Goal: Task Accomplishment & Management: Use online tool/utility

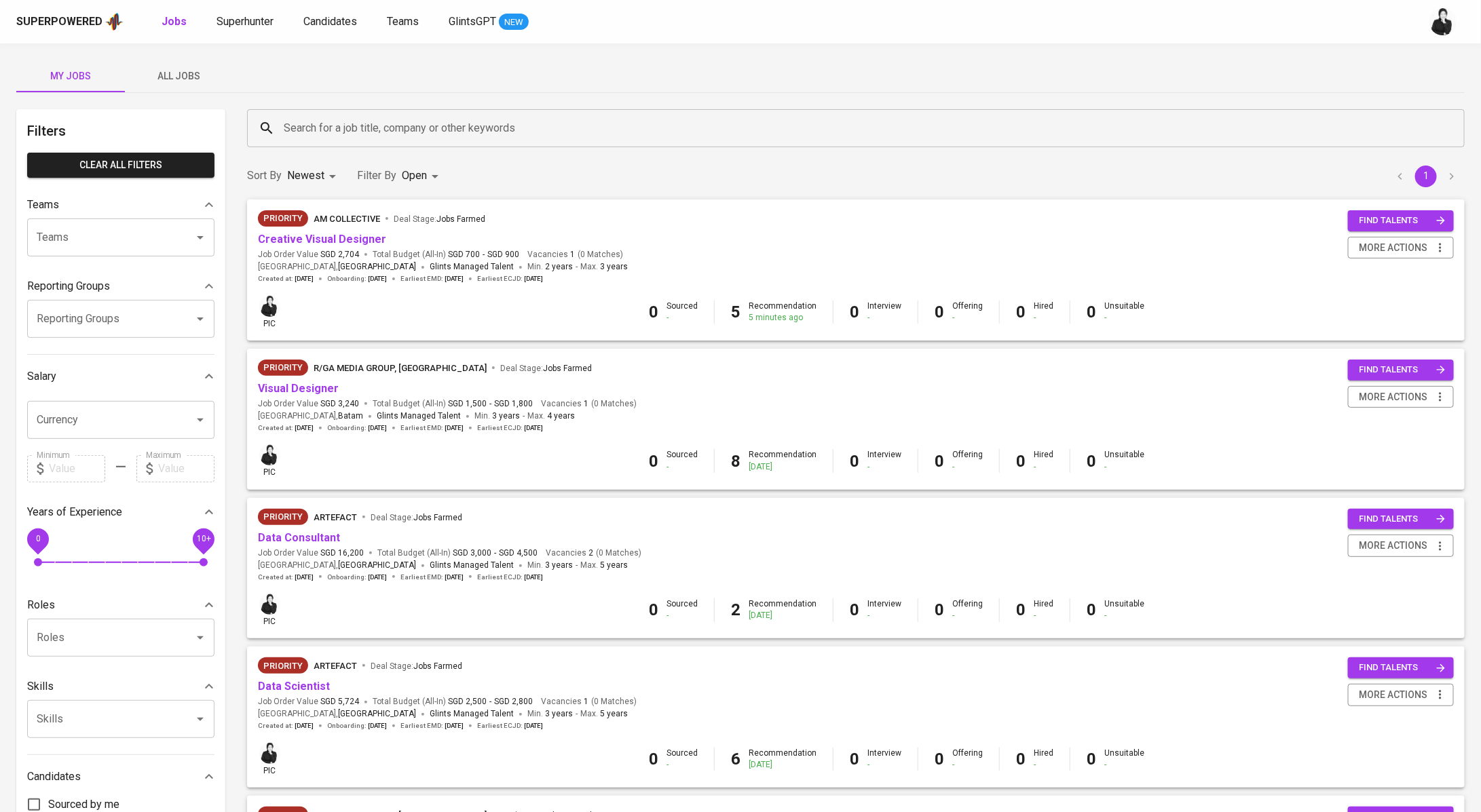
click at [308, 142] on div "Search for a job title, company or other keywords" at bounding box center [856, 128] width 1217 height 38
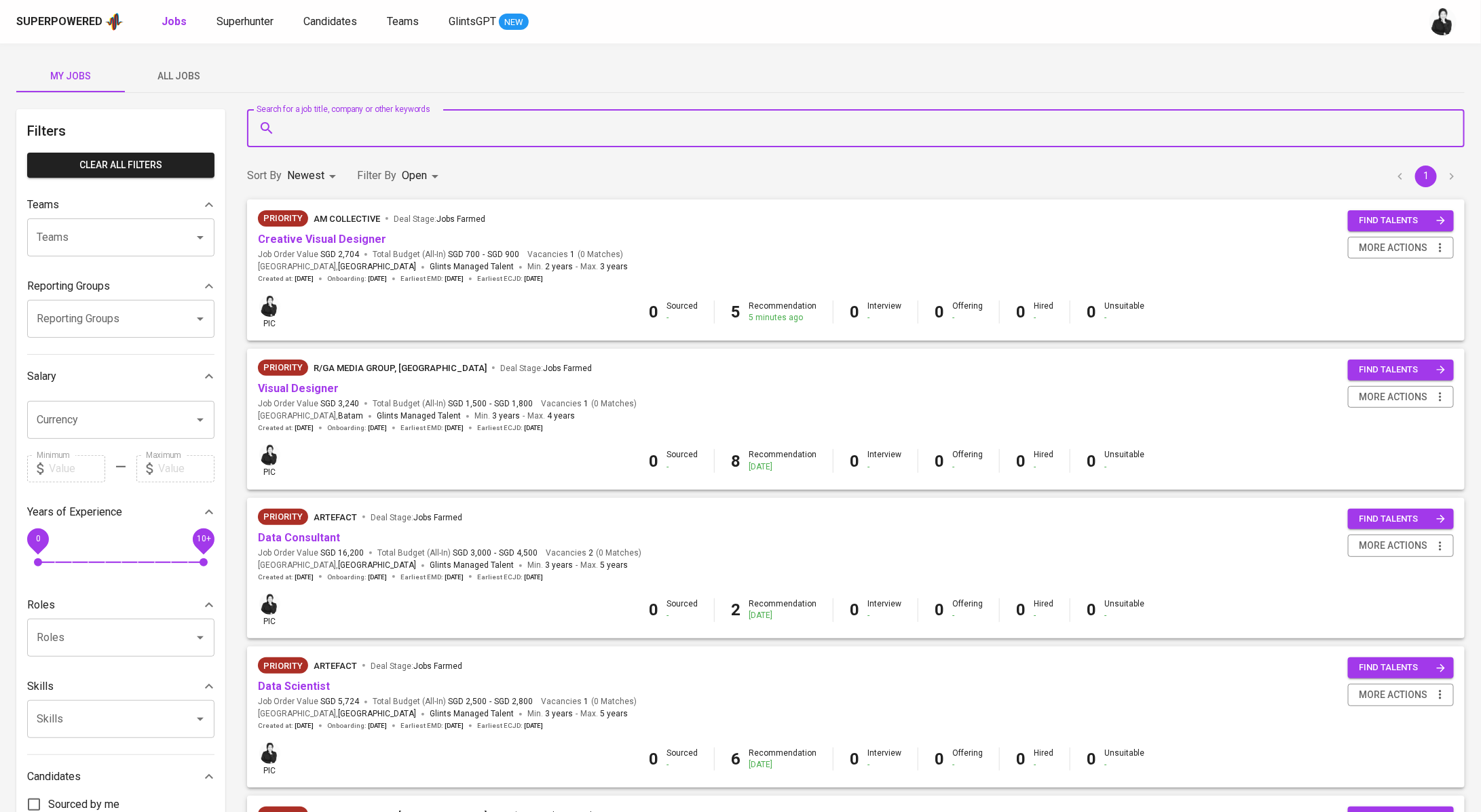
paste input "[GEOGRAPHIC_DATA] ([GEOGRAPHIC_DATA])"
type input "[GEOGRAPHIC_DATA] ([GEOGRAPHIC_DATA])"
click at [189, 70] on span "All Jobs" at bounding box center [180, 76] width 92 height 17
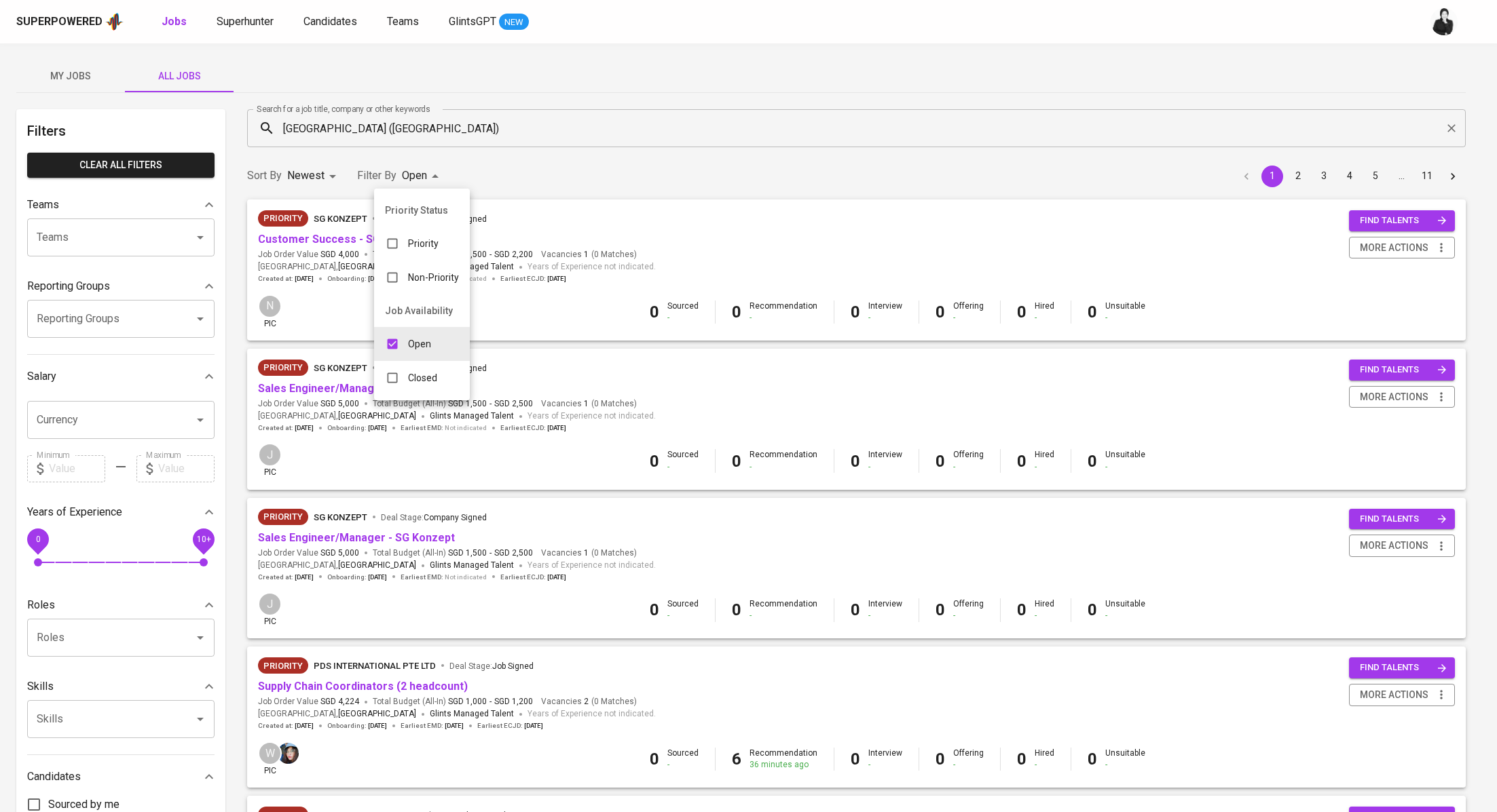
click at [426, 381] on p "Closed" at bounding box center [422, 378] width 29 height 14
type input "OPEN,CLOSE"
checkbox input "true"
click at [545, 138] on div at bounding box center [748, 406] width 1497 height 812
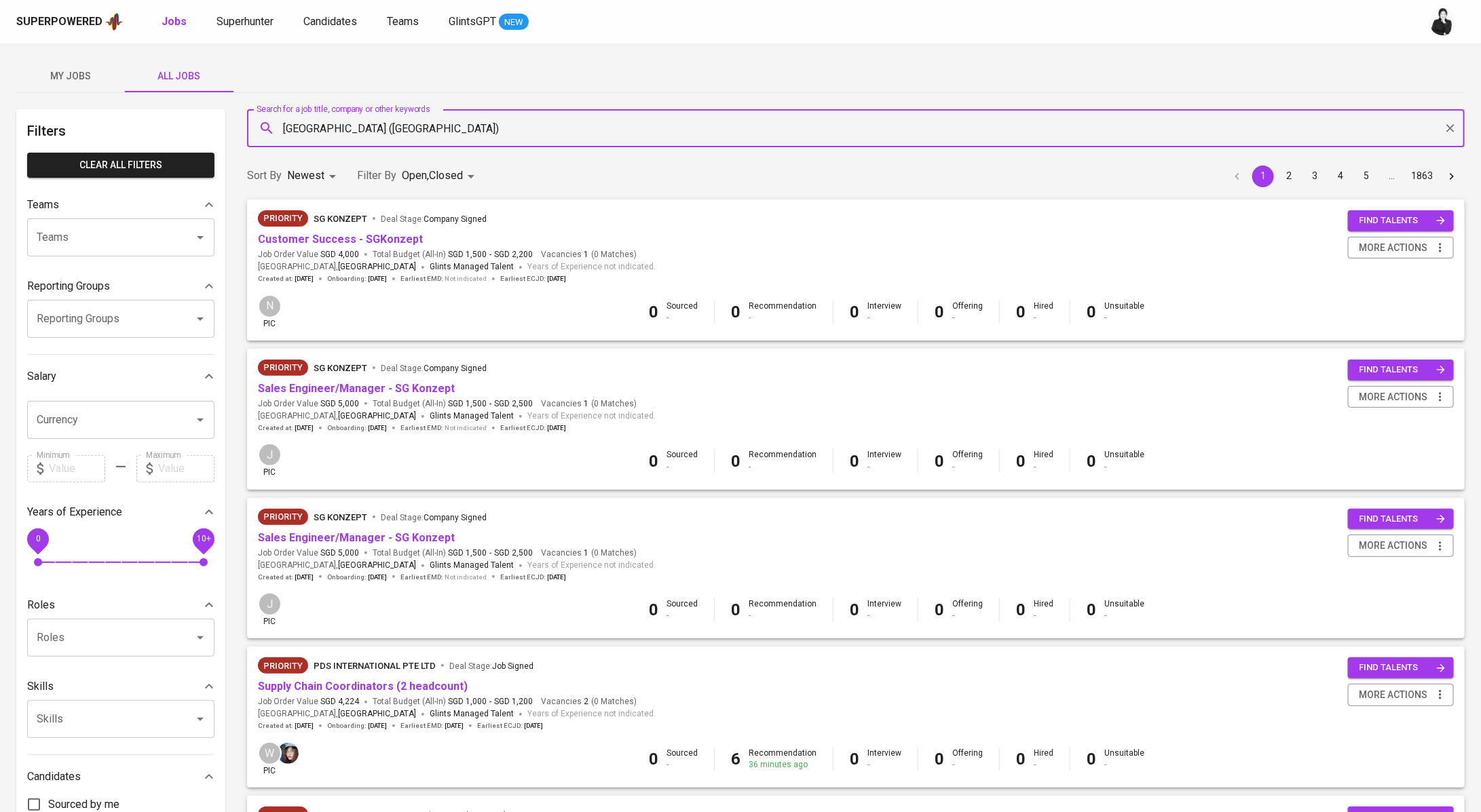
drag, startPoint x: 544, startPoint y: 125, endPoint x: 486, endPoint y: 129, distance: 58.1
click at [484, 130] on input "[GEOGRAPHIC_DATA] ([GEOGRAPHIC_DATA])" at bounding box center [859, 128] width 1158 height 25
click at [612, 167] on li "Stamford American International School in Companies" at bounding box center [855, 168] width 1218 height 25
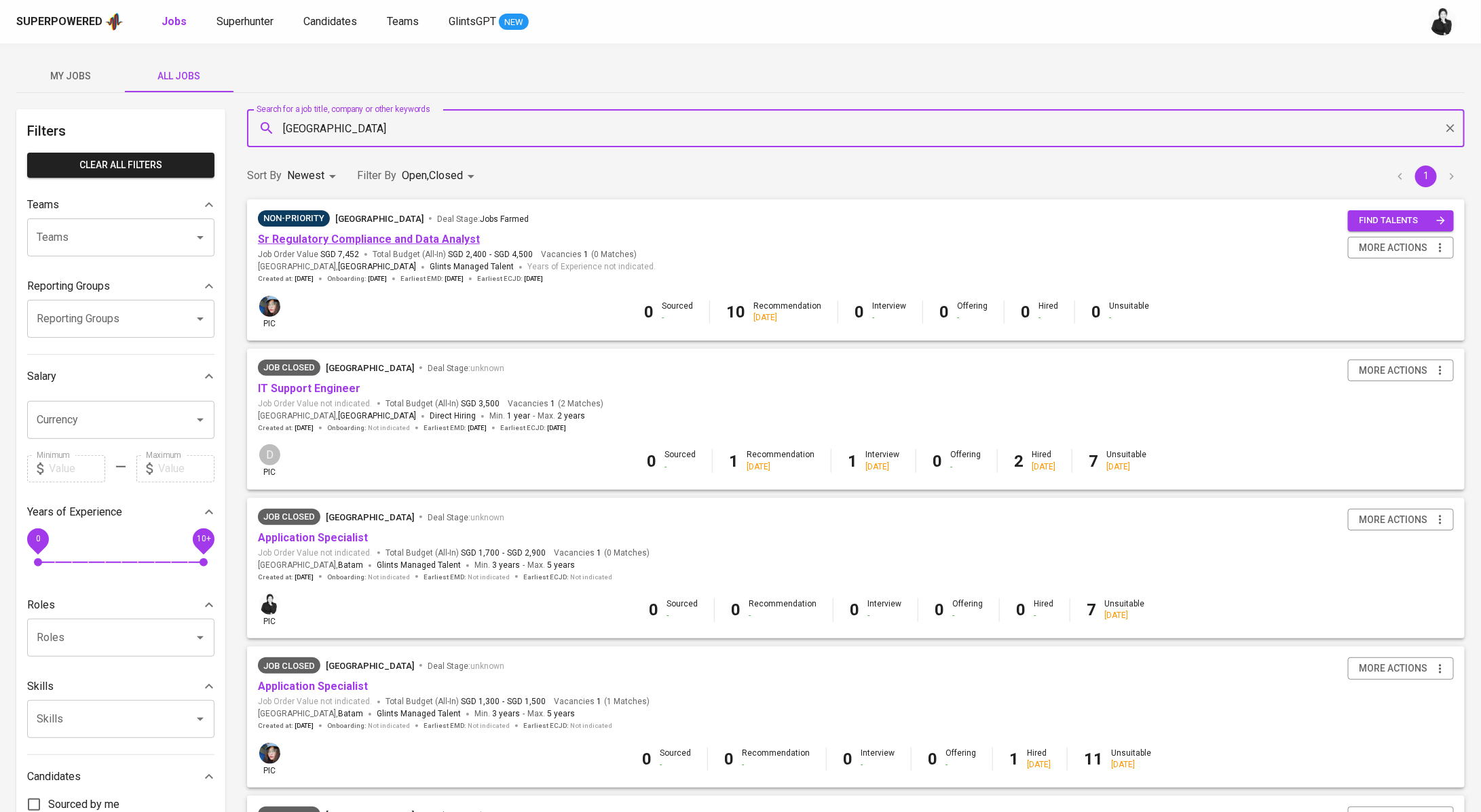
type input "[GEOGRAPHIC_DATA]"
click at [406, 237] on link "Sr Regulatory Compliance and Data Analyst" at bounding box center [369, 239] width 222 height 13
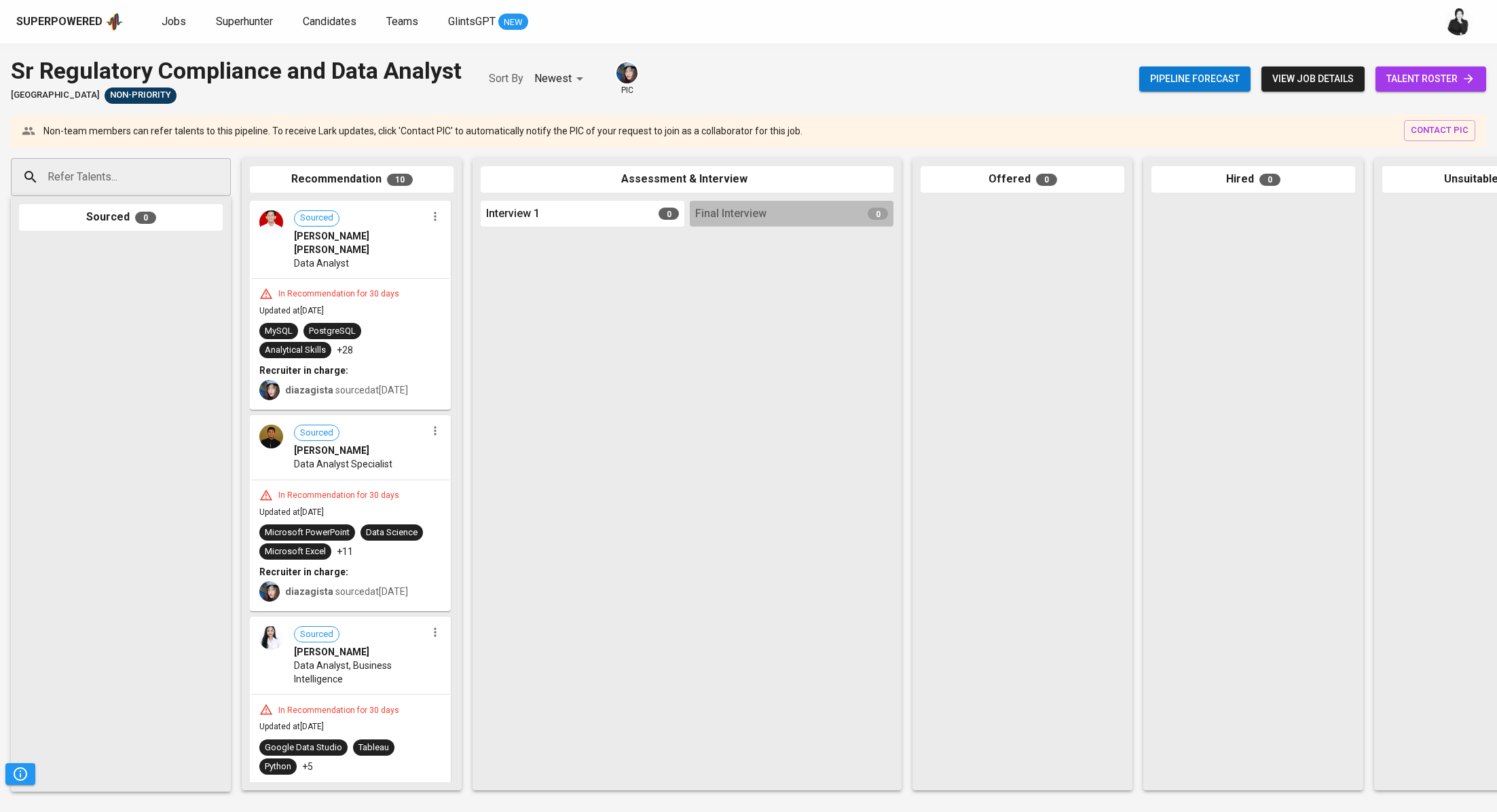
click at [1402, 86] on span "talent roster" at bounding box center [1431, 79] width 89 height 17
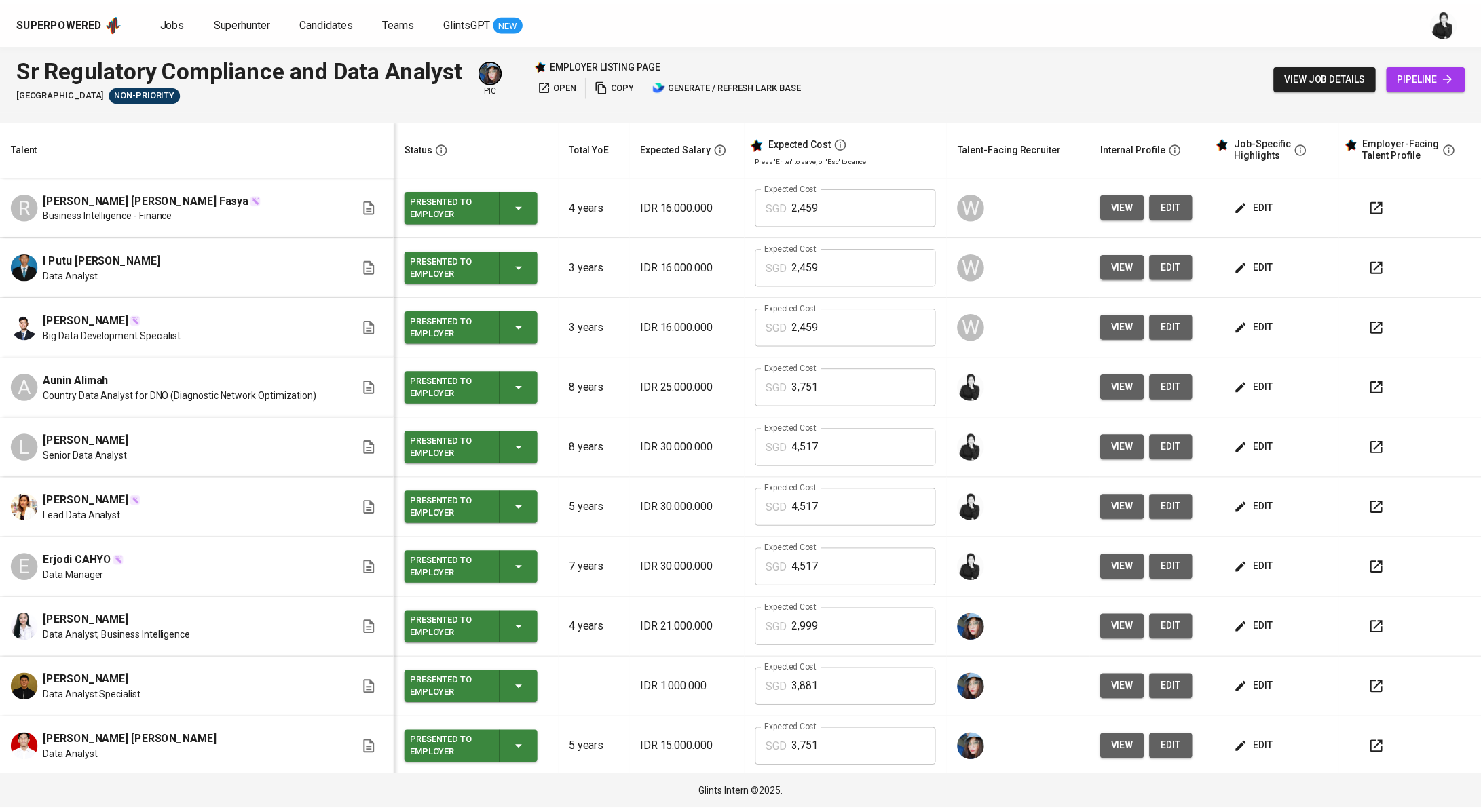
scroll to position [2, 0]
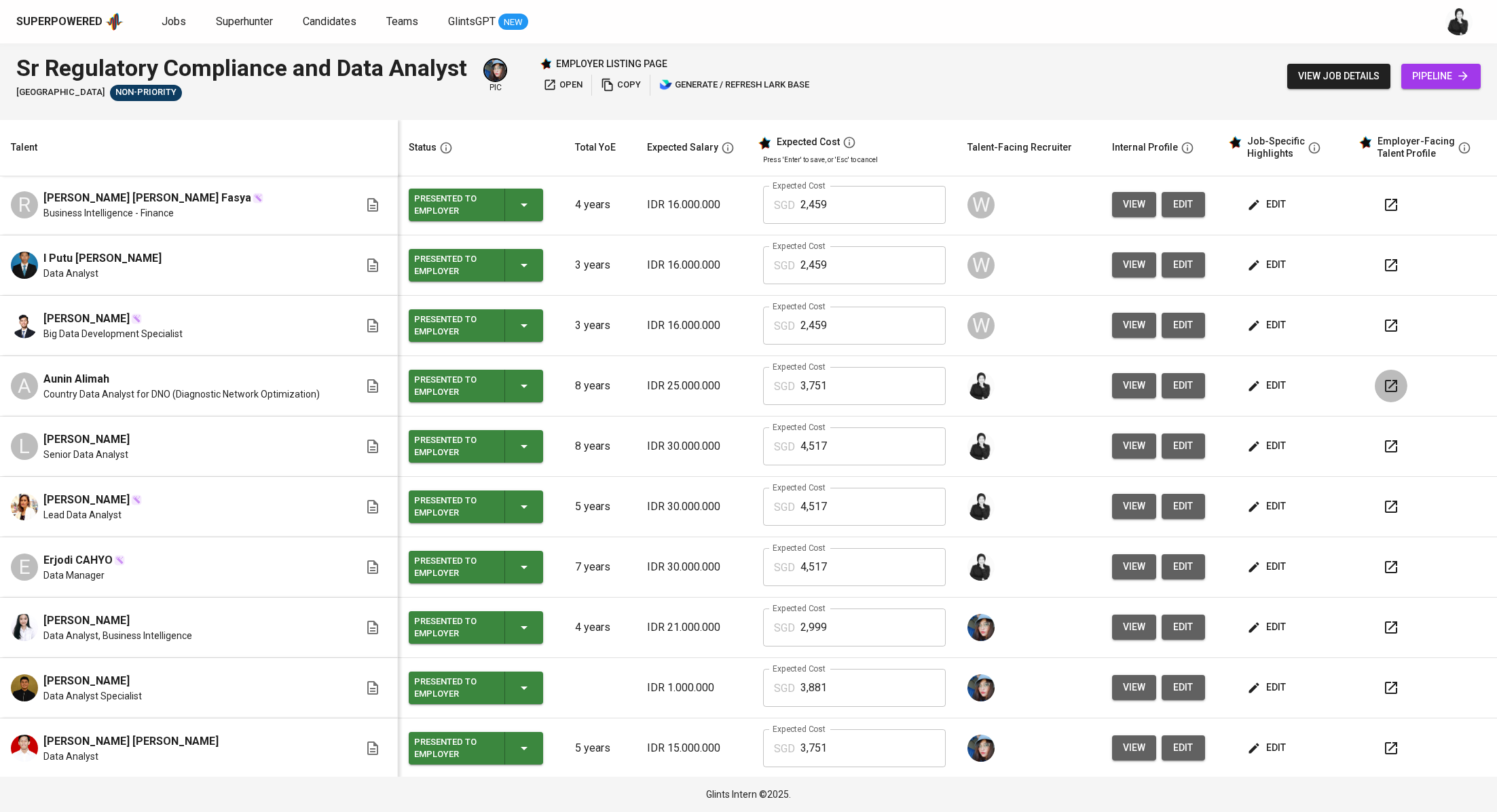
click at [1375, 383] on button "button" at bounding box center [1391, 386] width 32 height 32
click at [177, 22] on span "Jobs" at bounding box center [174, 21] width 25 height 13
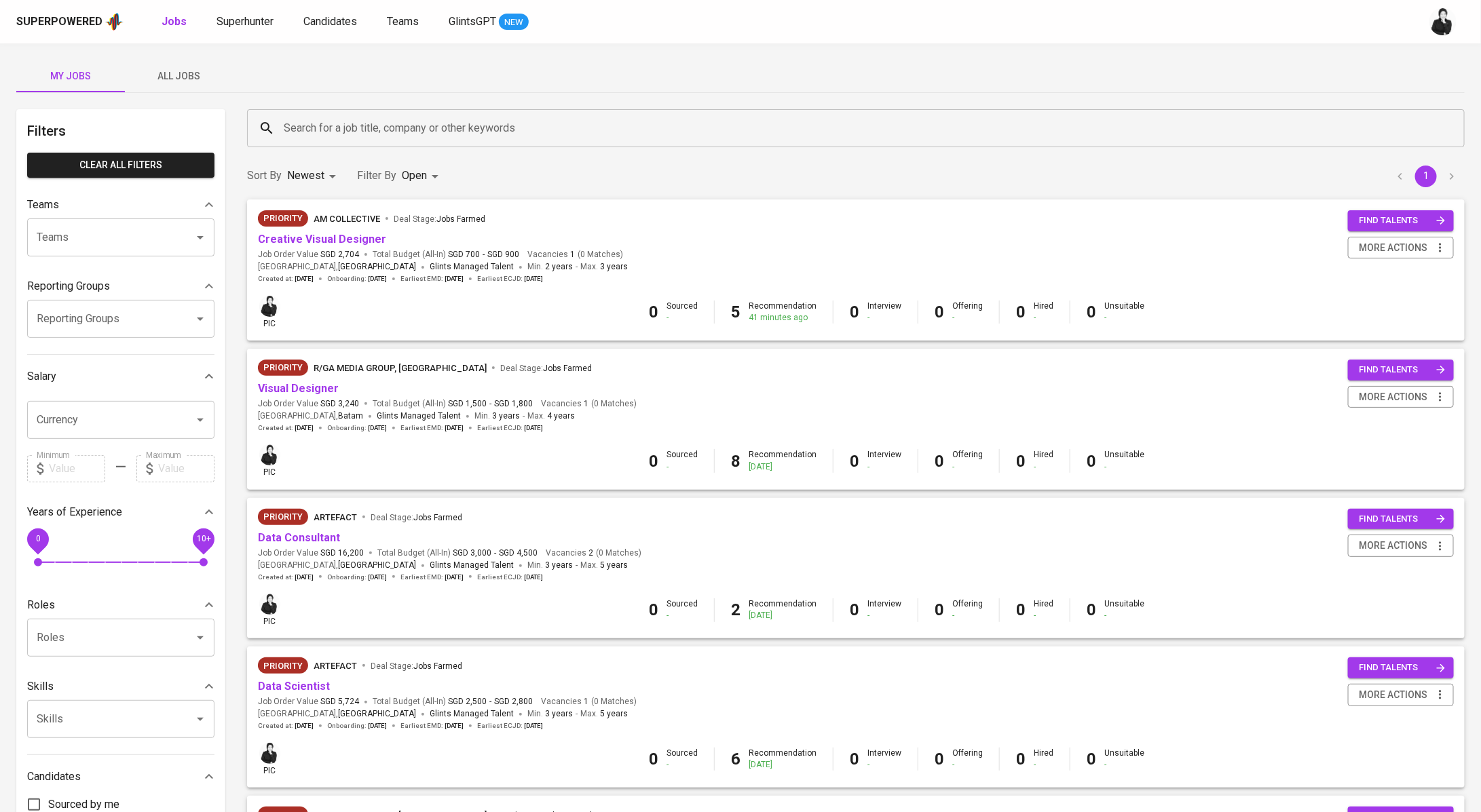
click at [191, 68] on span "All Jobs" at bounding box center [180, 76] width 92 height 17
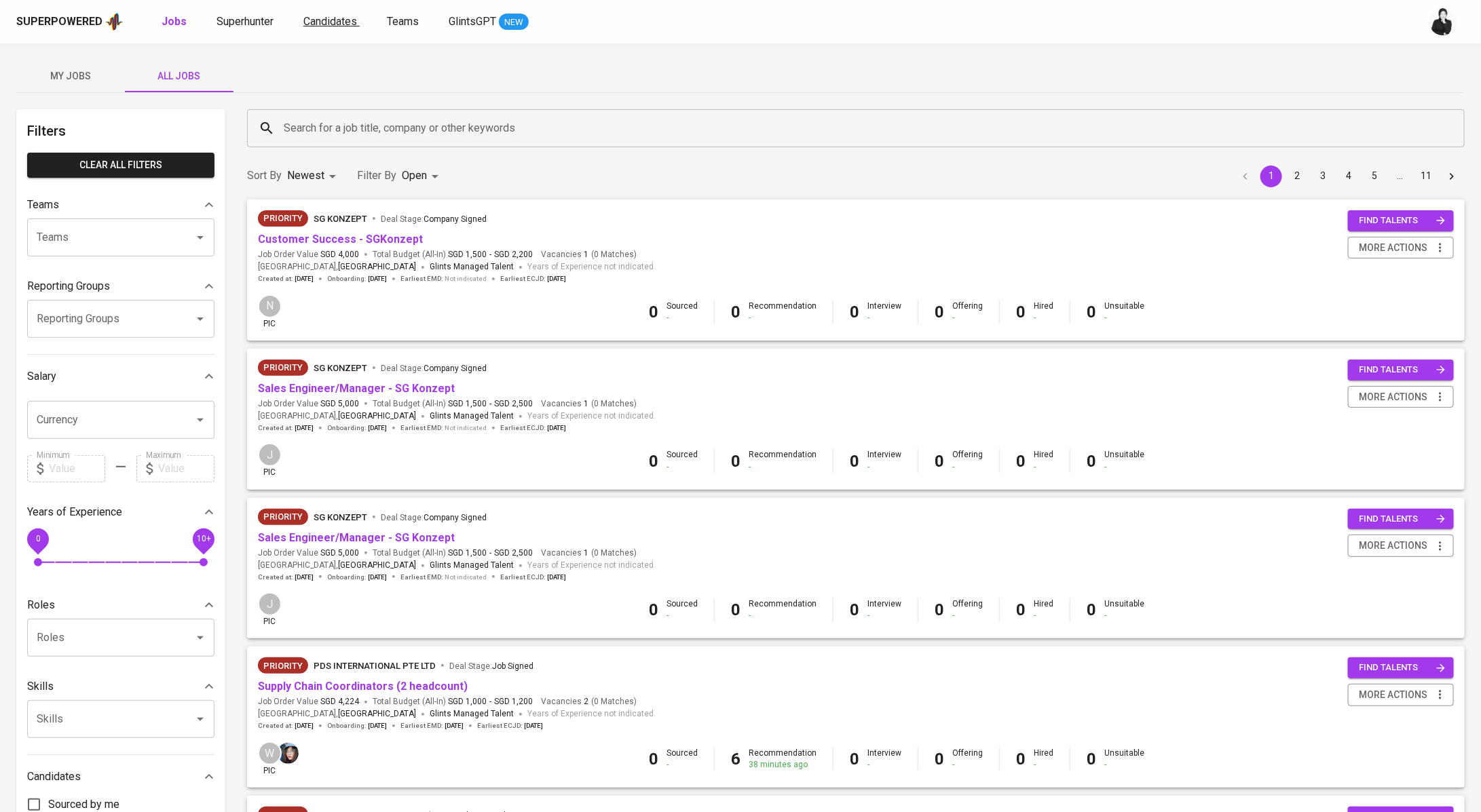
click at [331, 14] on link "Candidates" at bounding box center [331, 22] width 56 height 17
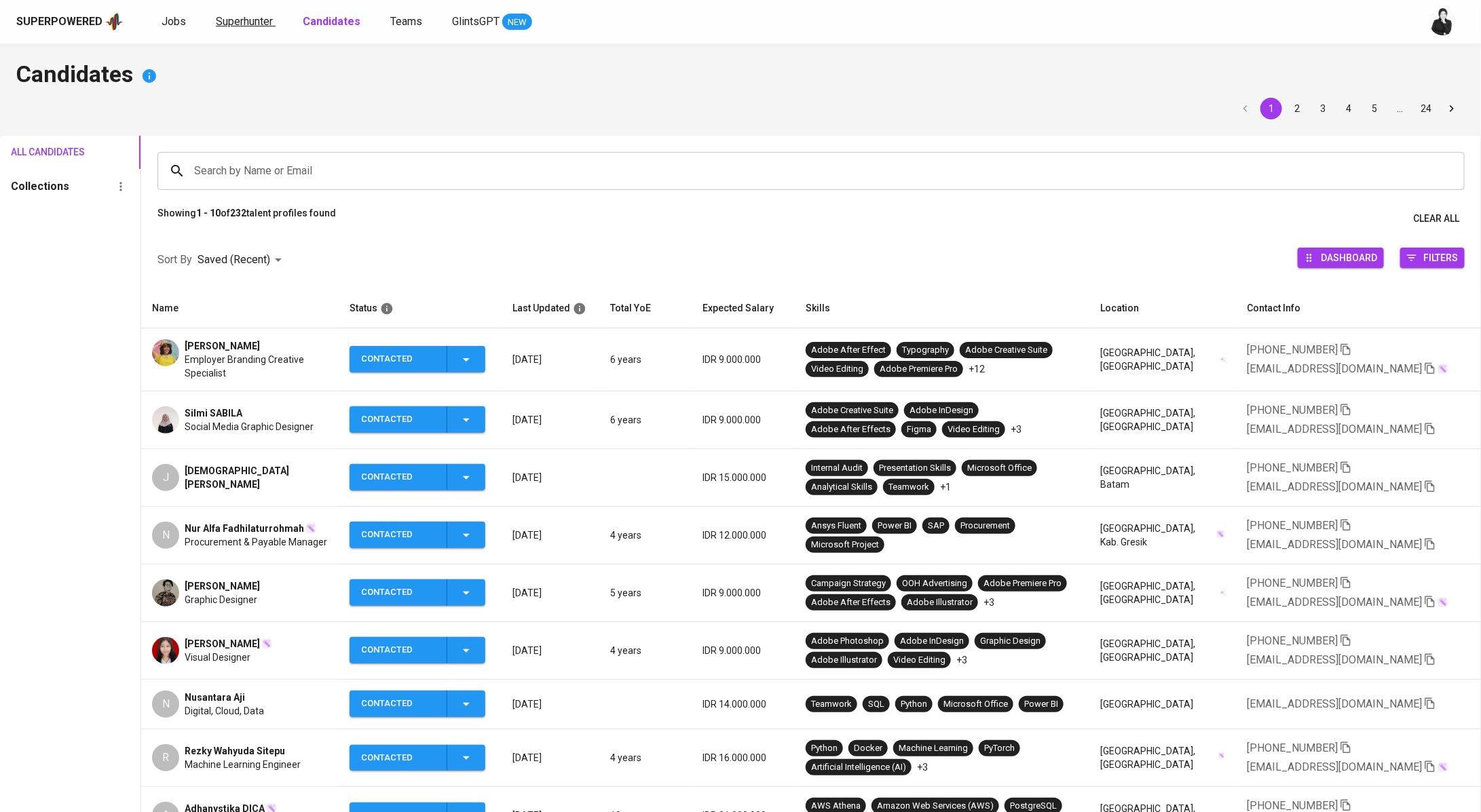
click at [273, 18] on link "Superhunter" at bounding box center [246, 22] width 60 height 17
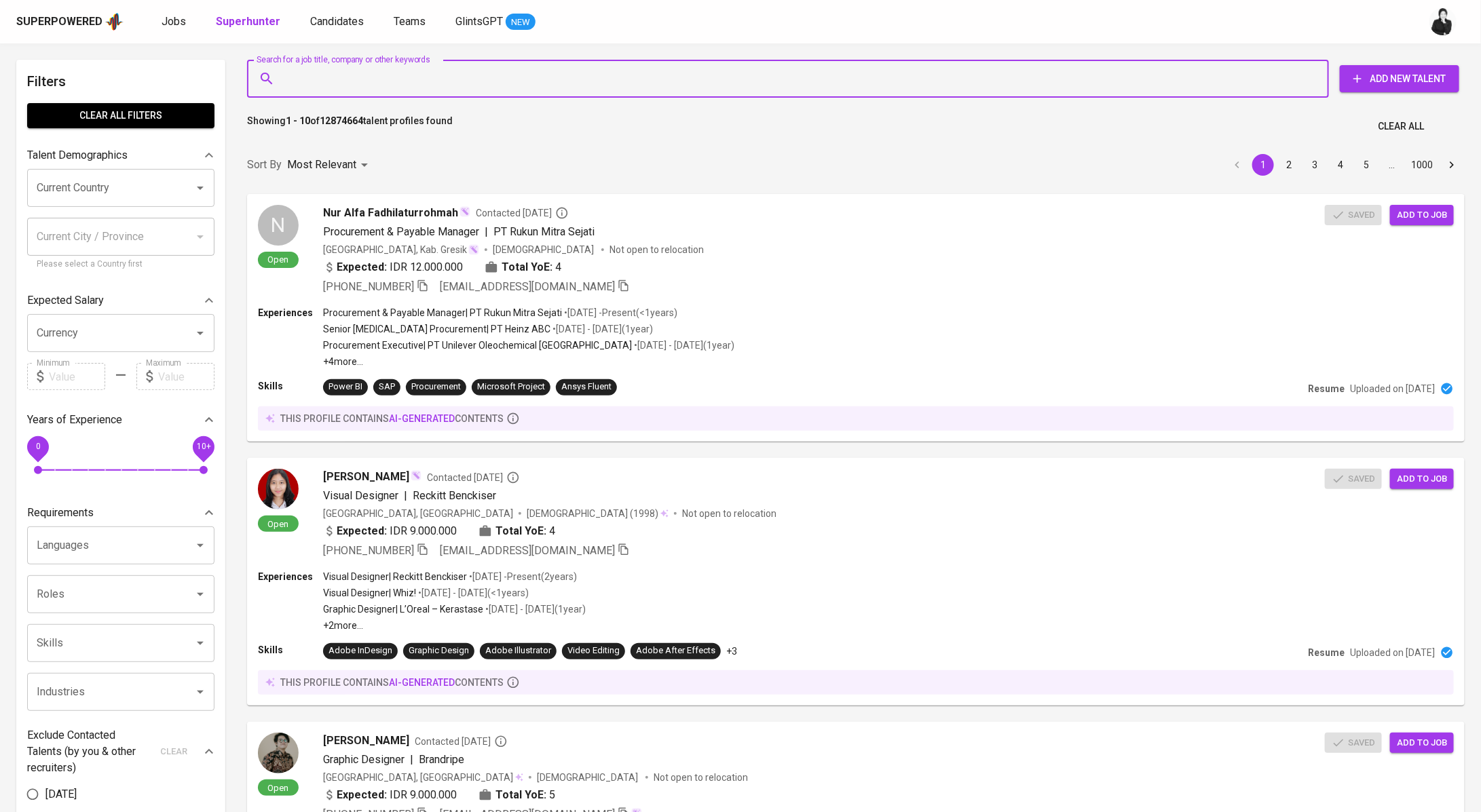
click at [653, 74] on input "Search for a job title, company or other keywords" at bounding box center [791, 78] width 1022 height 25
paste input "[EMAIL_ADDRESS][DOMAIN_NAME]"
type input "[EMAIL_ADDRESS][DOMAIN_NAME]"
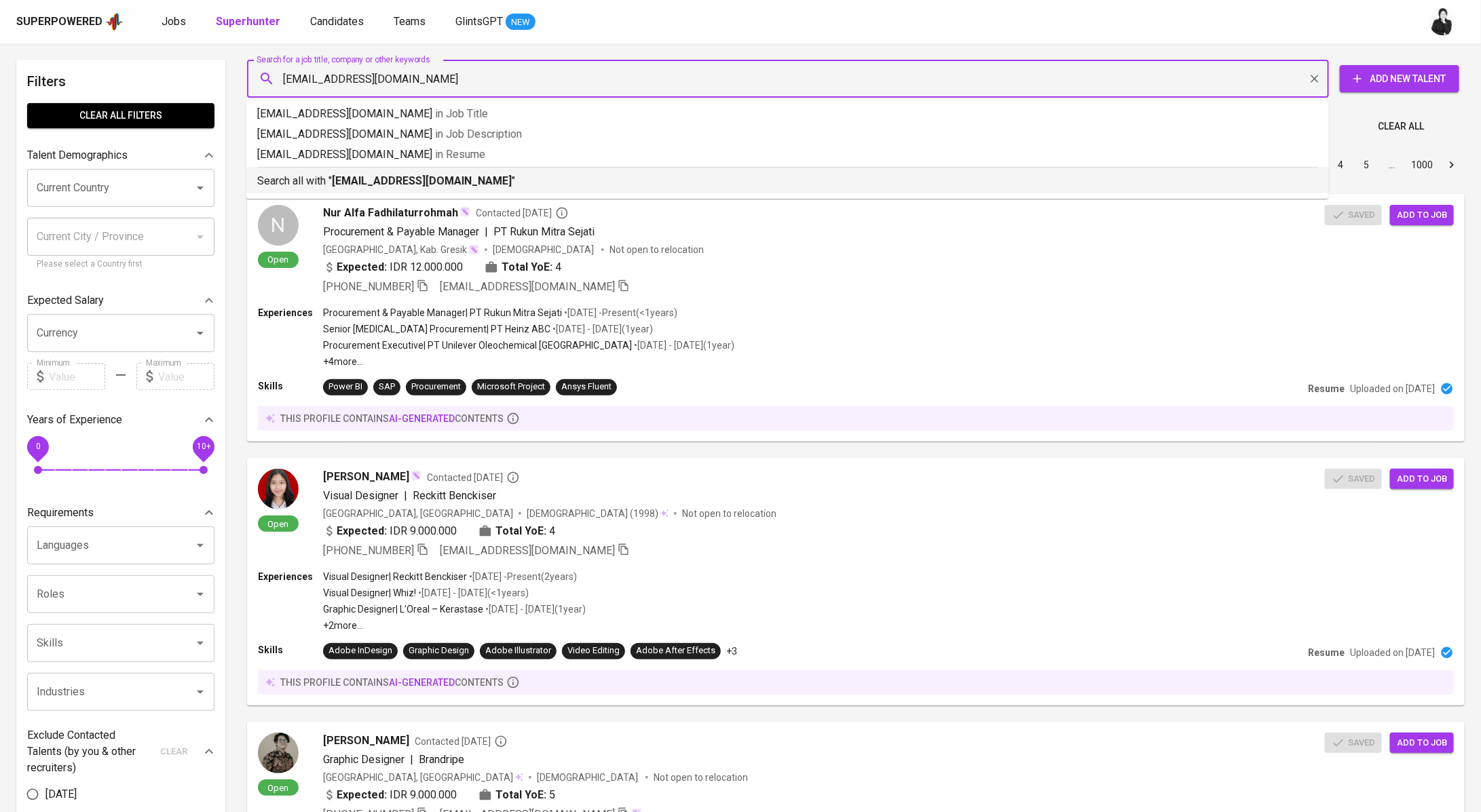
click at [490, 182] on b "[EMAIL_ADDRESS][DOMAIN_NAME]" at bounding box center [421, 180] width 180 height 13
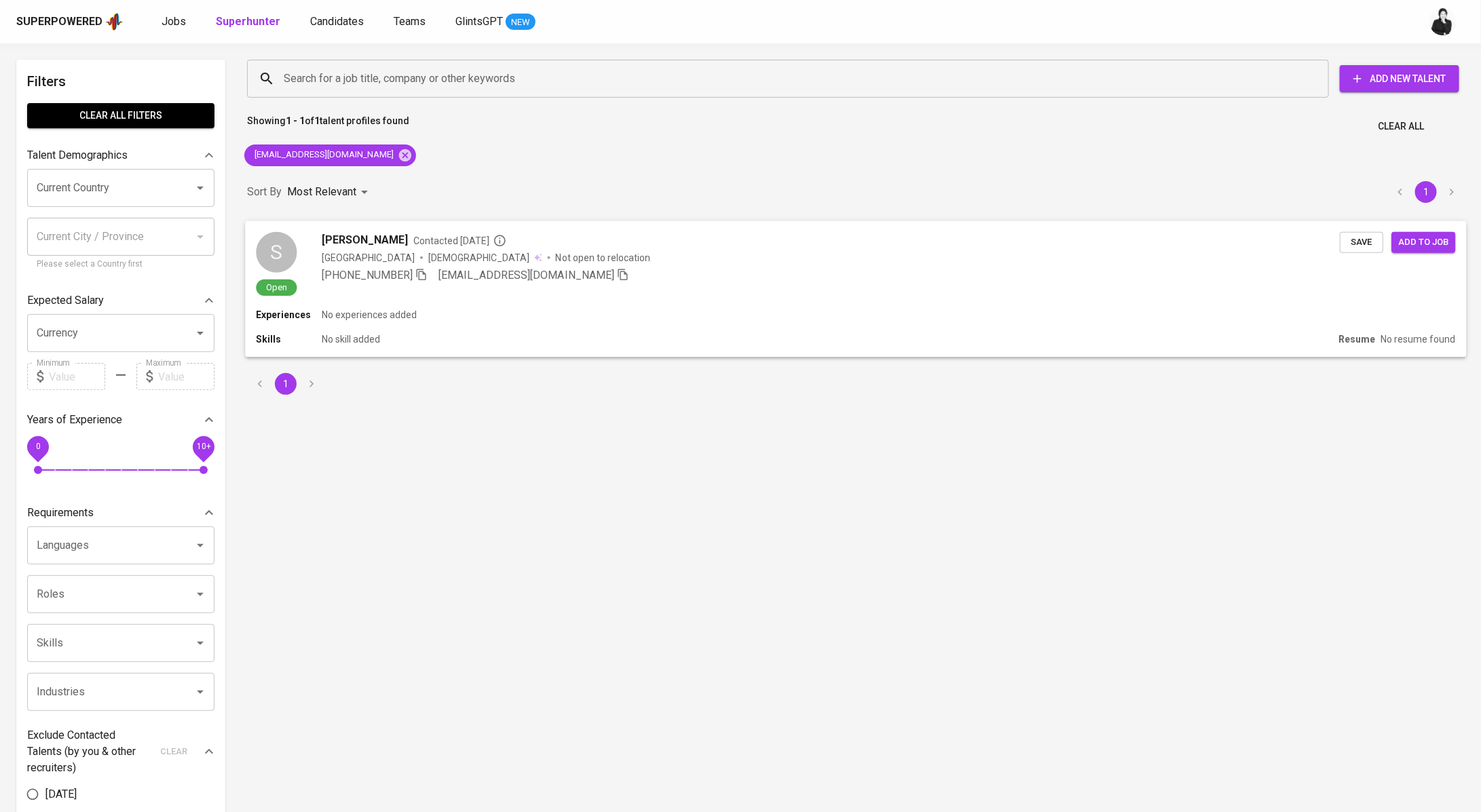
click at [413, 234] on span "Contacted [DATE]" at bounding box center [459, 240] width 93 height 14
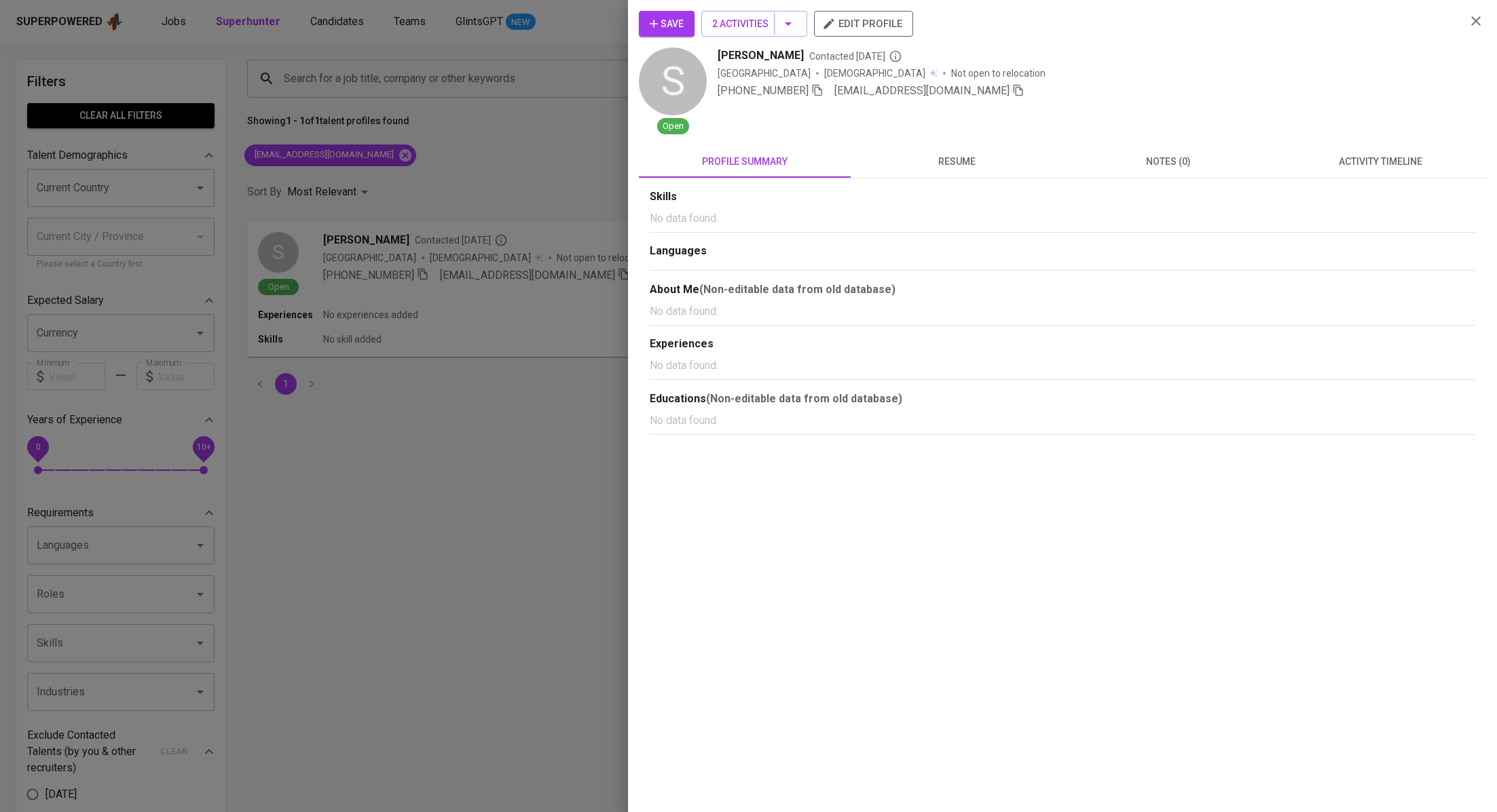
click at [1381, 156] on span "activity timeline" at bounding box center [1381, 162] width 196 height 17
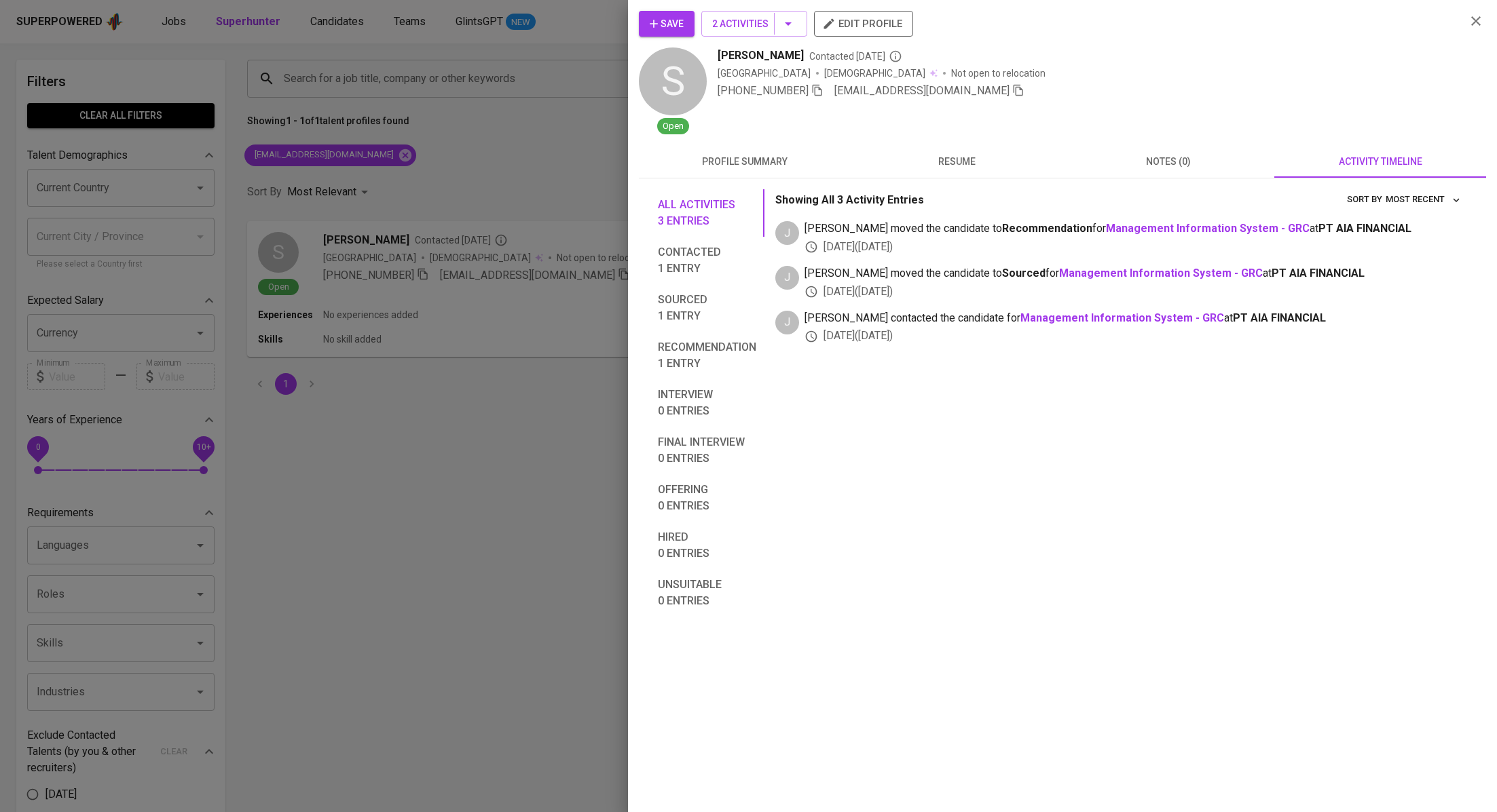
click at [658, 18] on icon "button" at bounding box center [654, 24] width 14 height 14
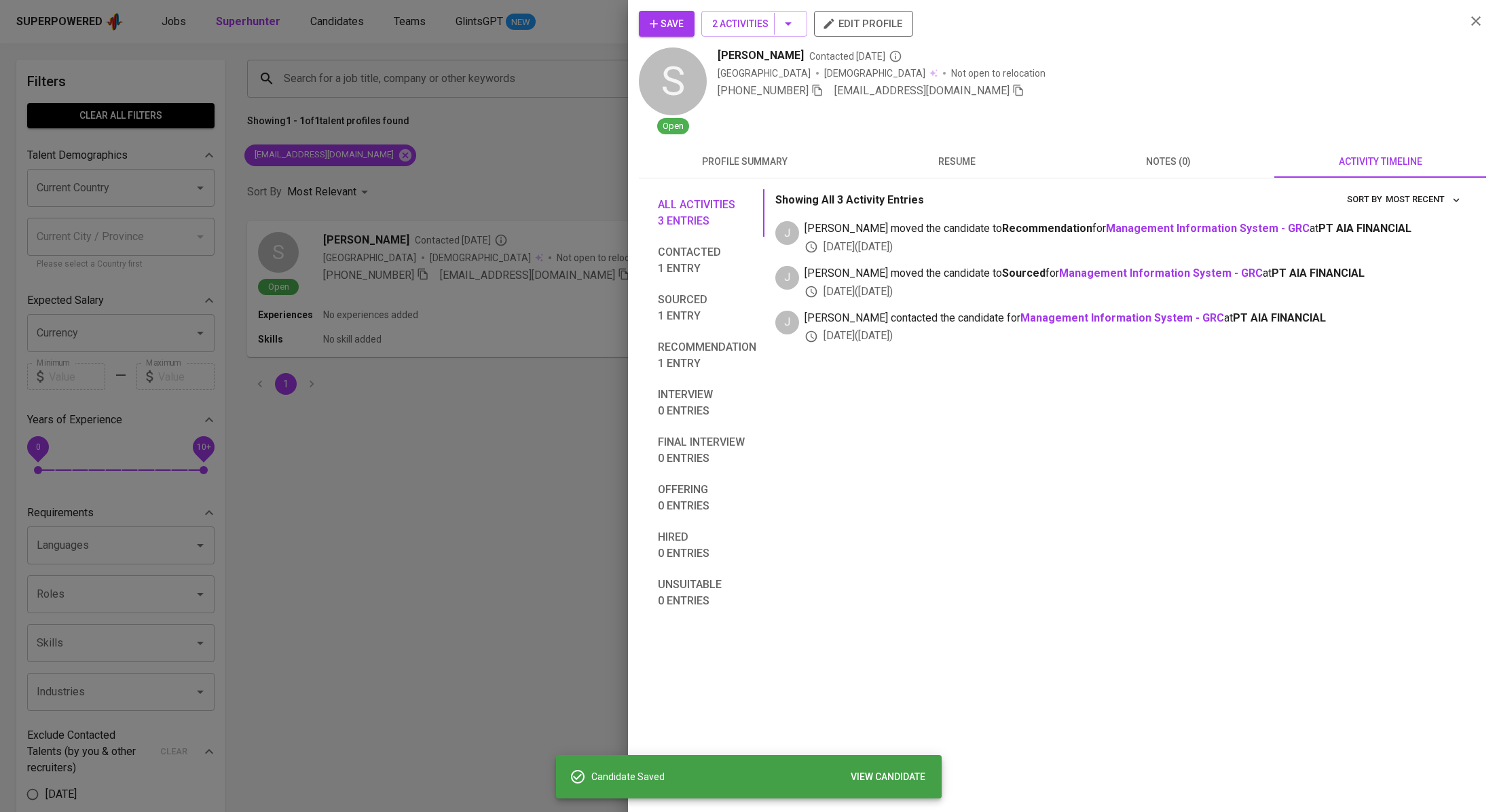
click at [481, 143] on div at bounding box center [748, 406] width 1497 height 812
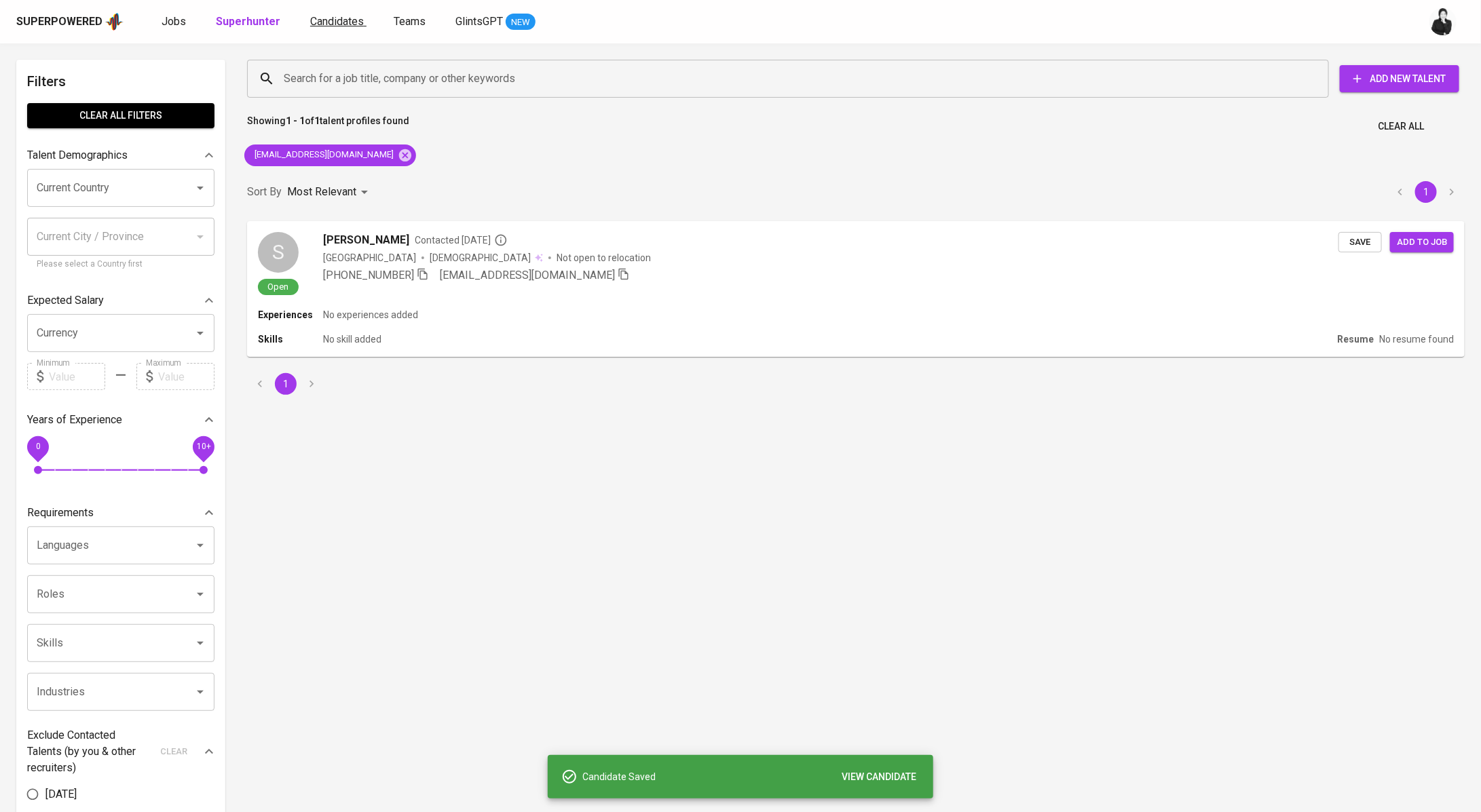
click at [344, 22] on span "Candidates" at bounding box center [338, 21] width 54 height 13
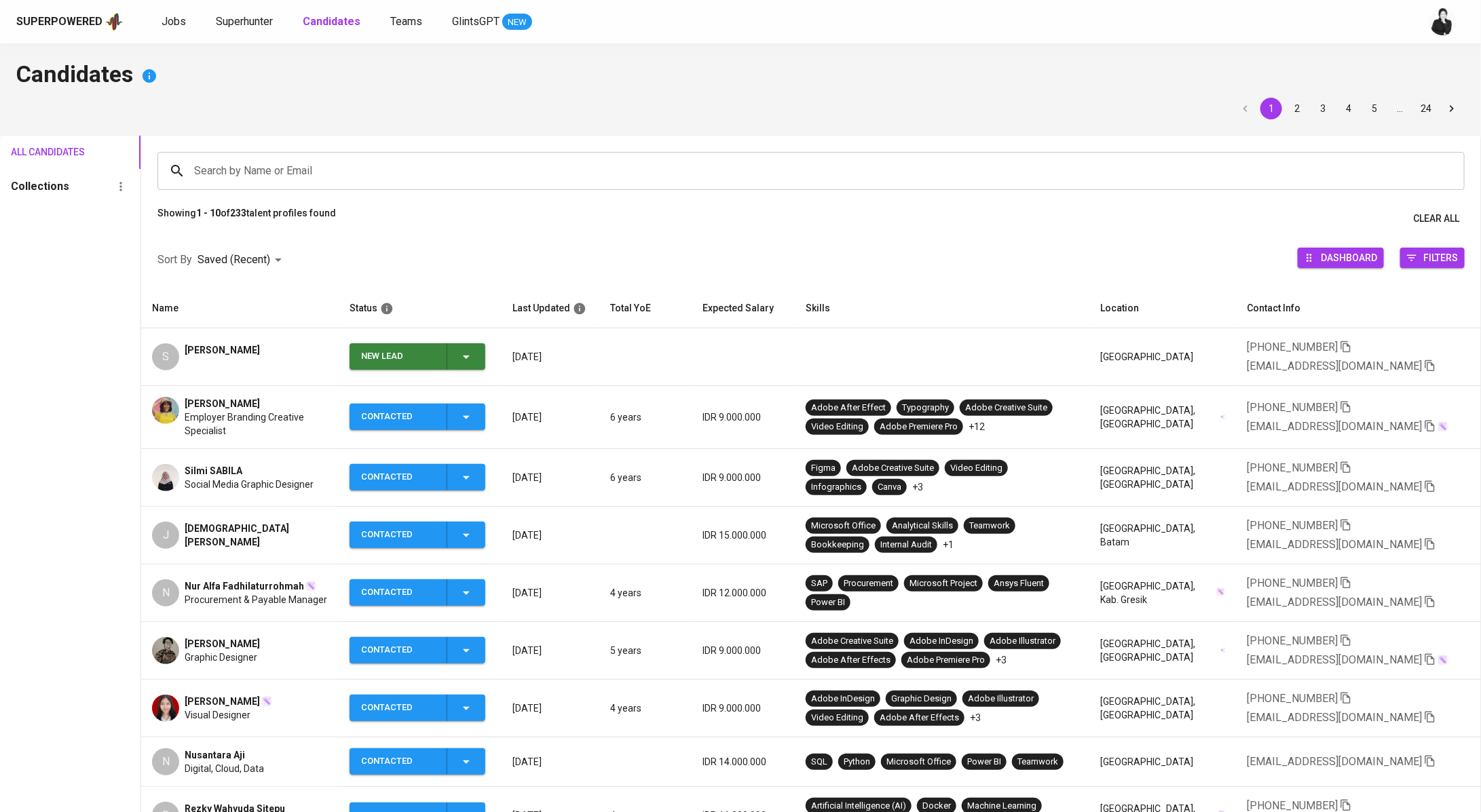
click at [473, 354] on icon "button" at bounding box center [466, 357] width 16 height 16
click at [431, 414] on li "Contacted" at bounding box center [418, 414] width 136 height 25
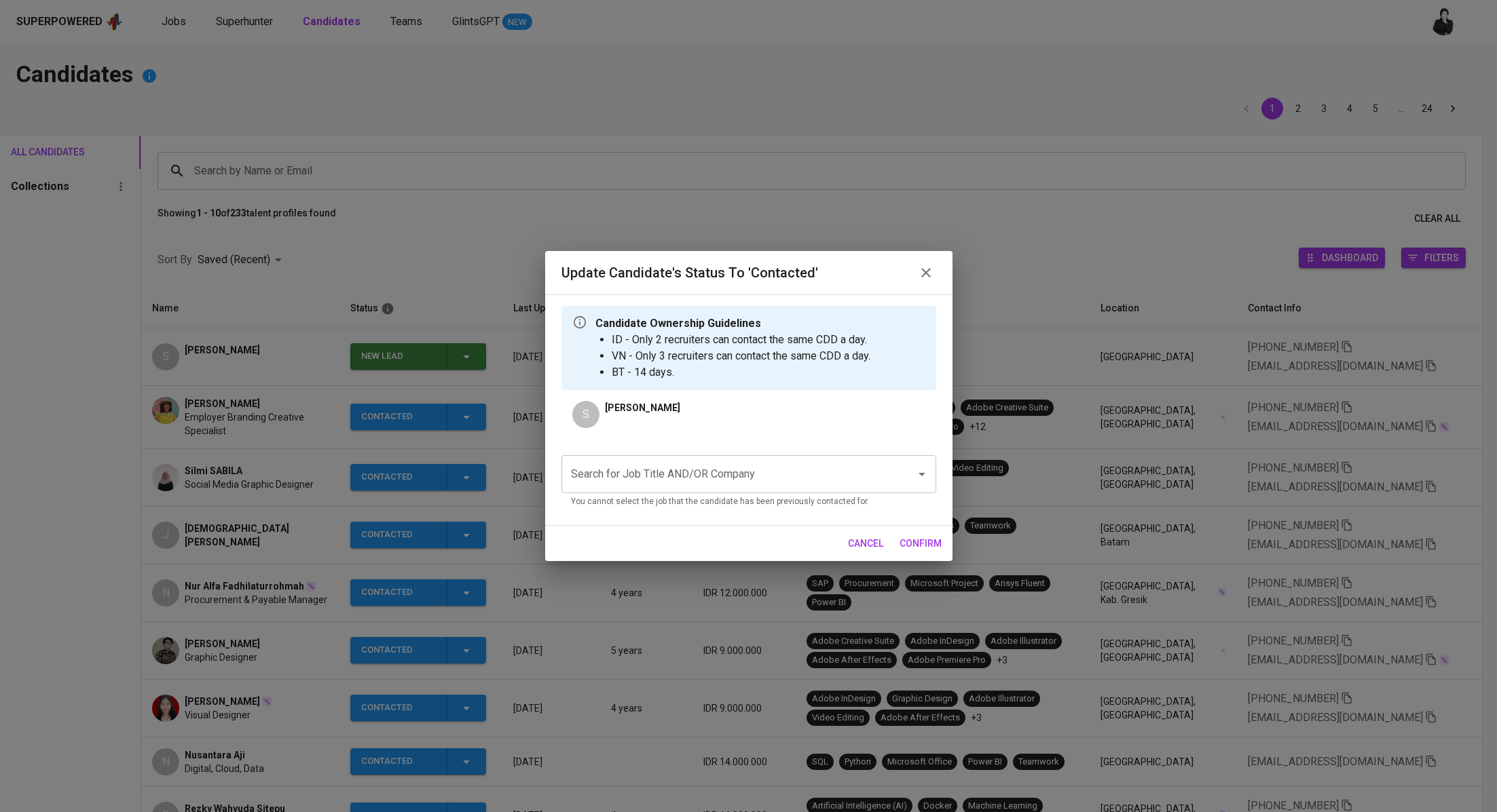
click at [733, 488] on div "Search for Job Title AND/OR Company" at bounding box center [748, 474] width 375 height 38
type input "a"
type input "A"
click at [745, 517] on li "Data Consultant (Artefact)" at bounding box center [748, 514] width 375 height 25
drag, startPoint x: 913, startPoint y: 544, endPoint x: 984, endPoint y: 465, distance: 106.2
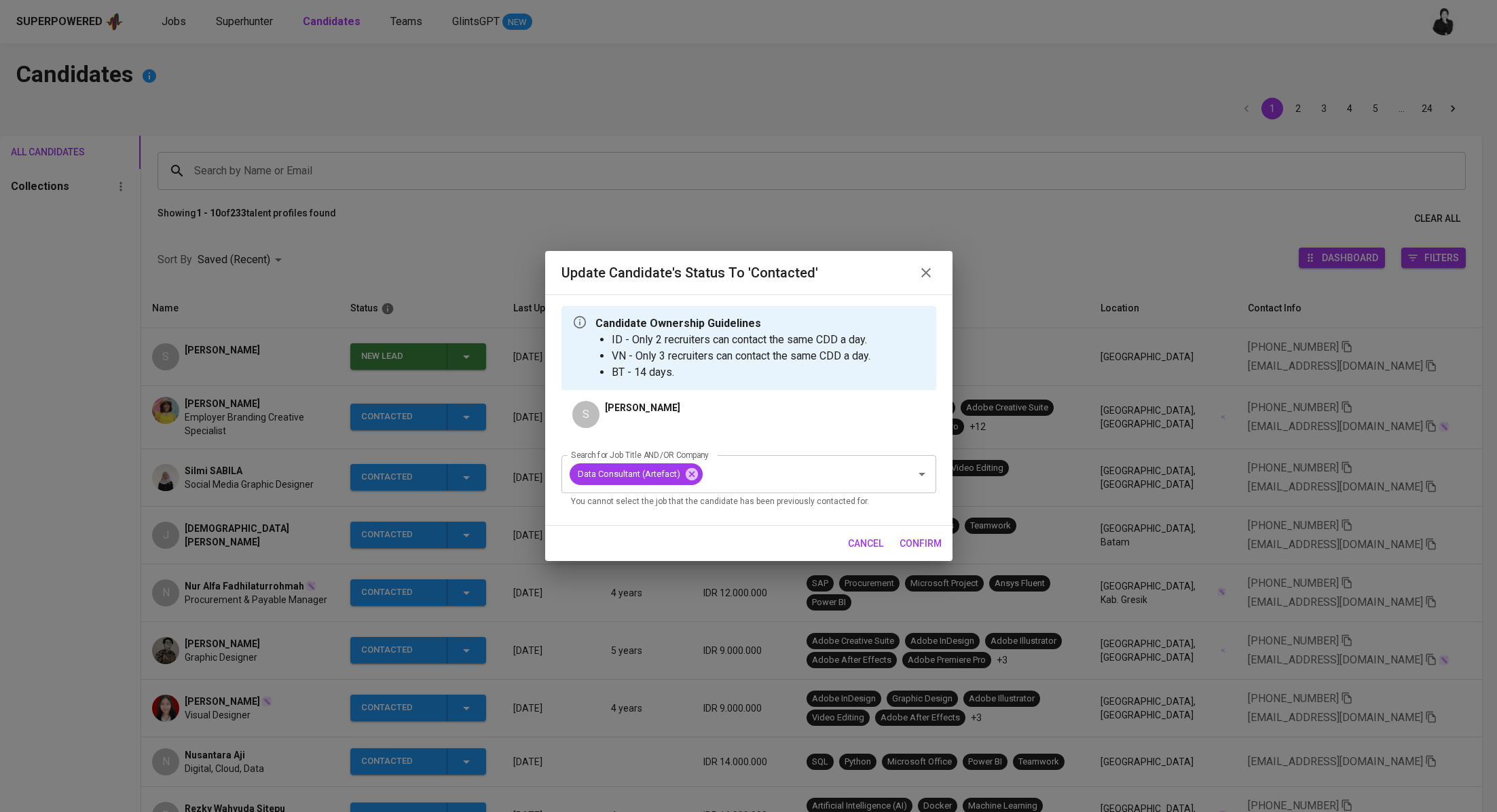
click at [913, 544] on span "confirm" at bounding box center [920, 544] width 42 height 17
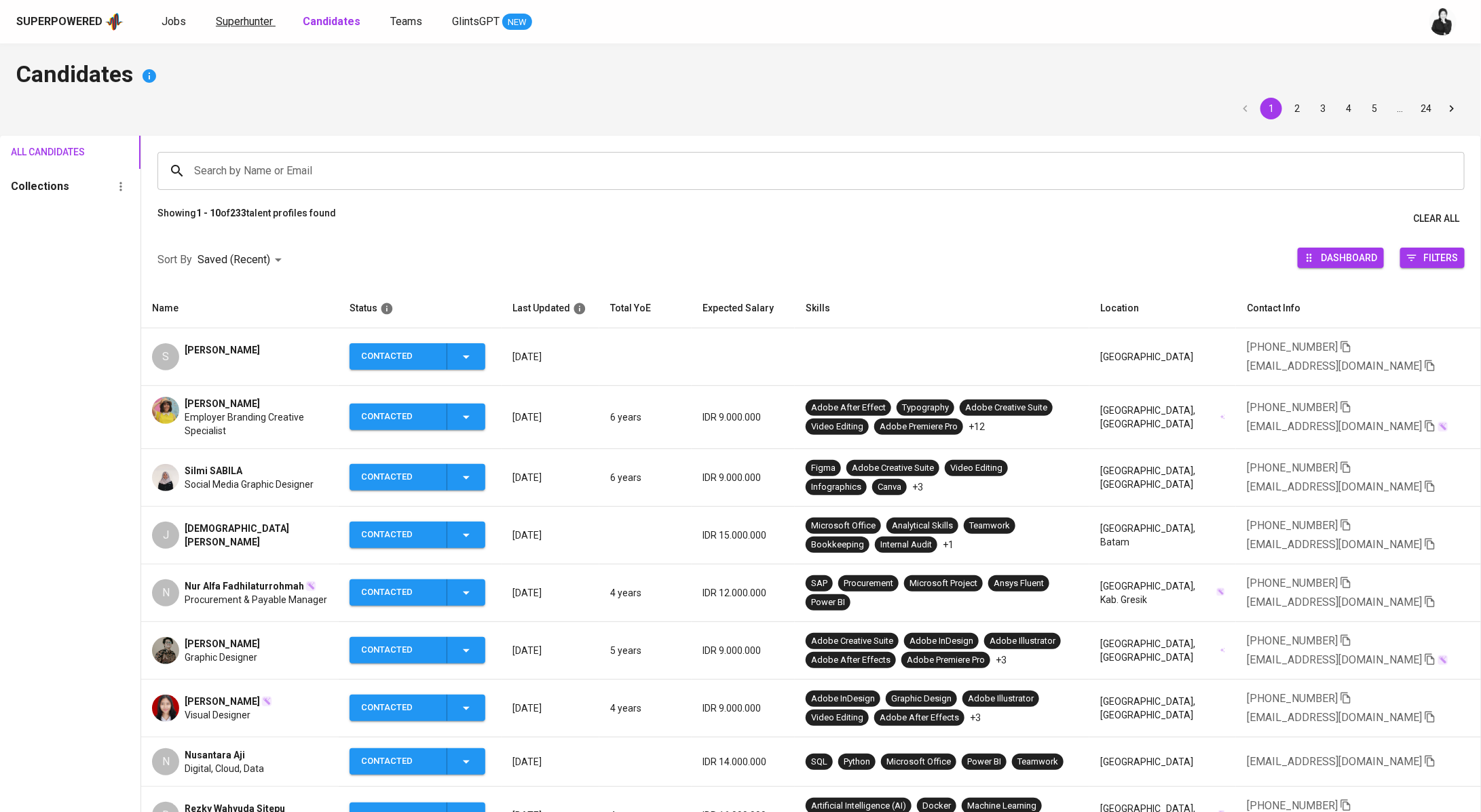
click at [254, 15] on span "Superhunter" at bounding box center [244, 21] width 57 height 13
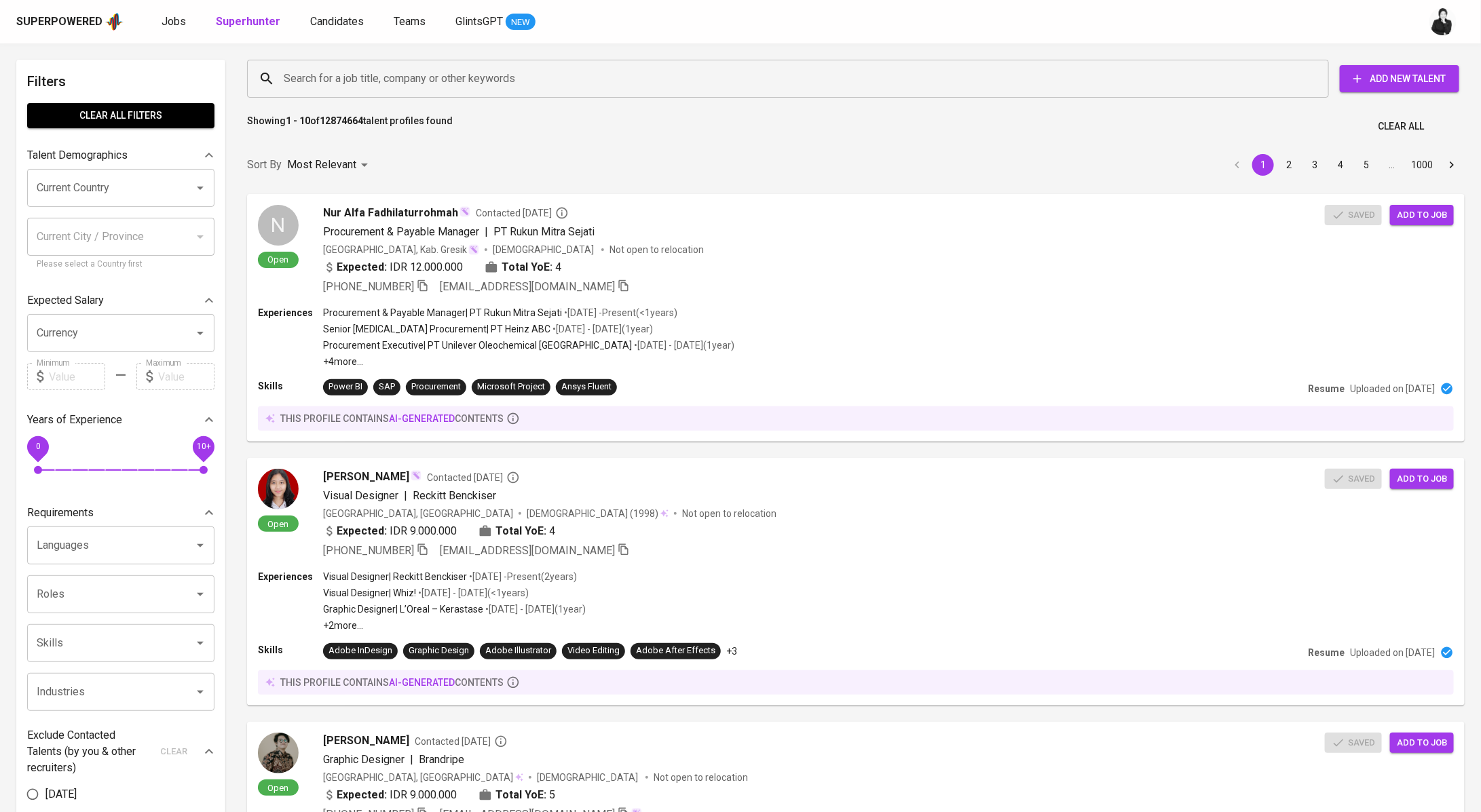
click at [333, 32] on div "Superpowered Jobs Superhunter Candidates Teams GlintsGPT NEW" at bounding box center [740, 22] width 1481 height 43
click at [341, 20] on span "Candidates" at bounding box center [338, 21] width 54 height 13
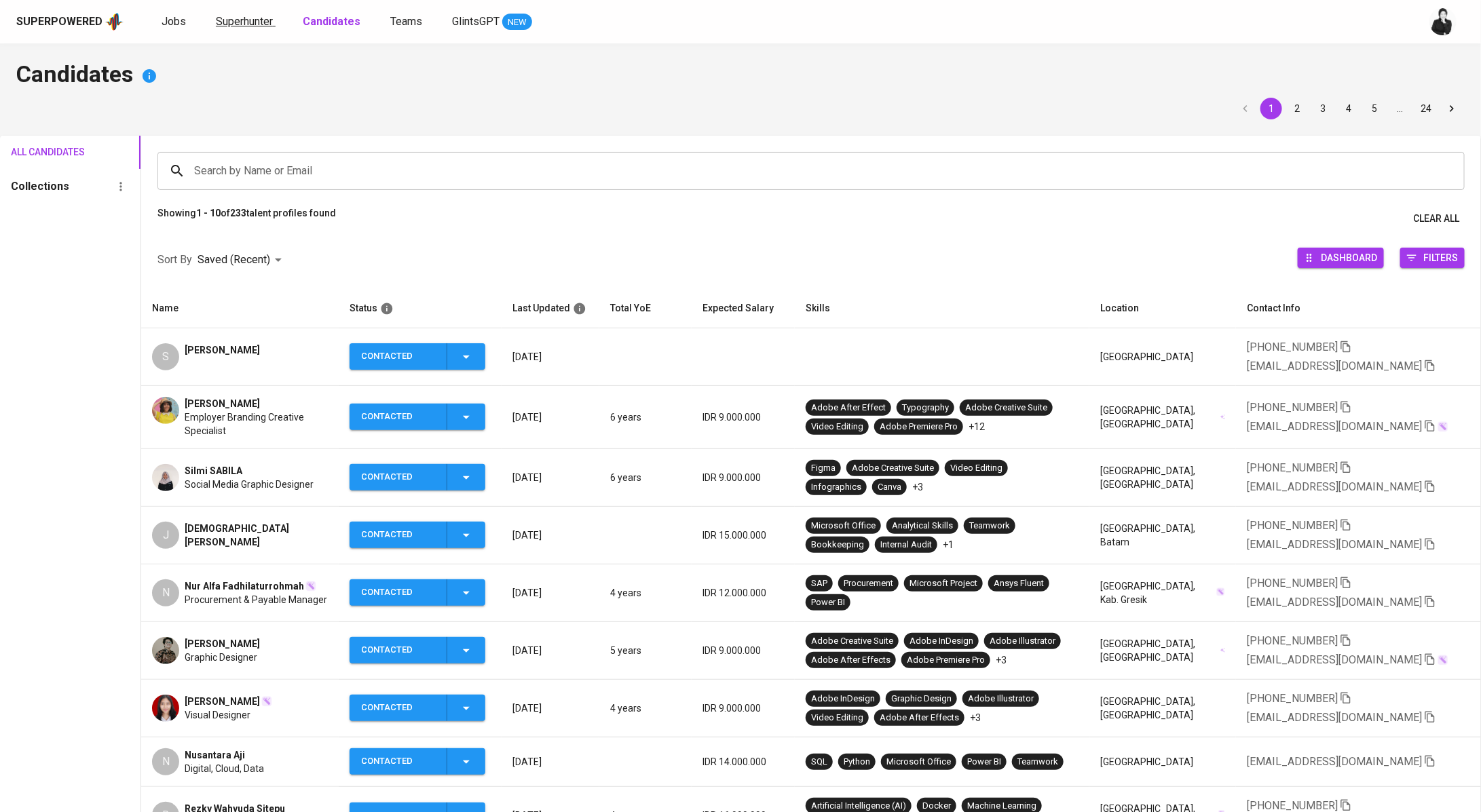
click at [233, 29] on link "Superhunter" at bounding box center [246, 22] width 60 height 17
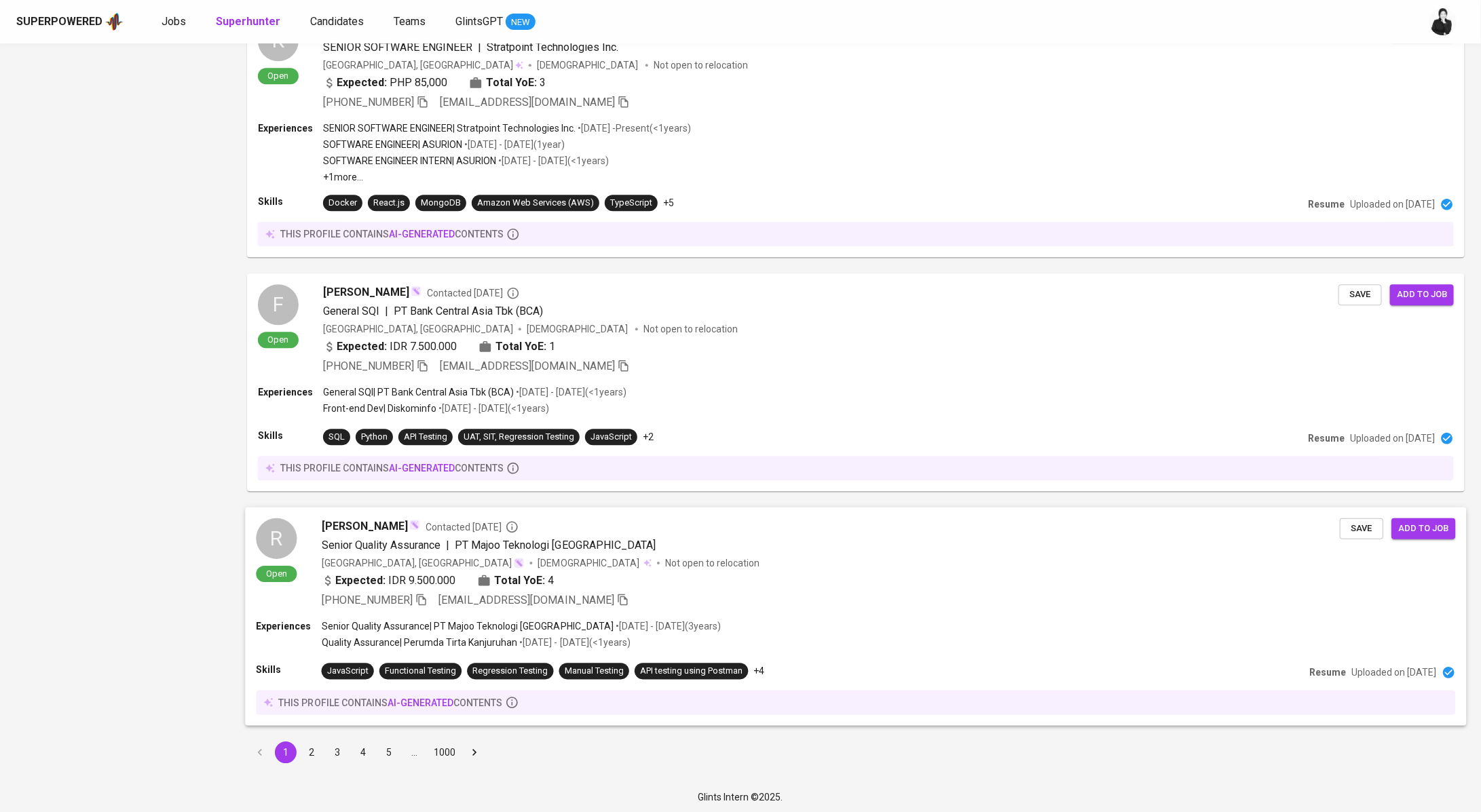
scroll to position [672, 0]
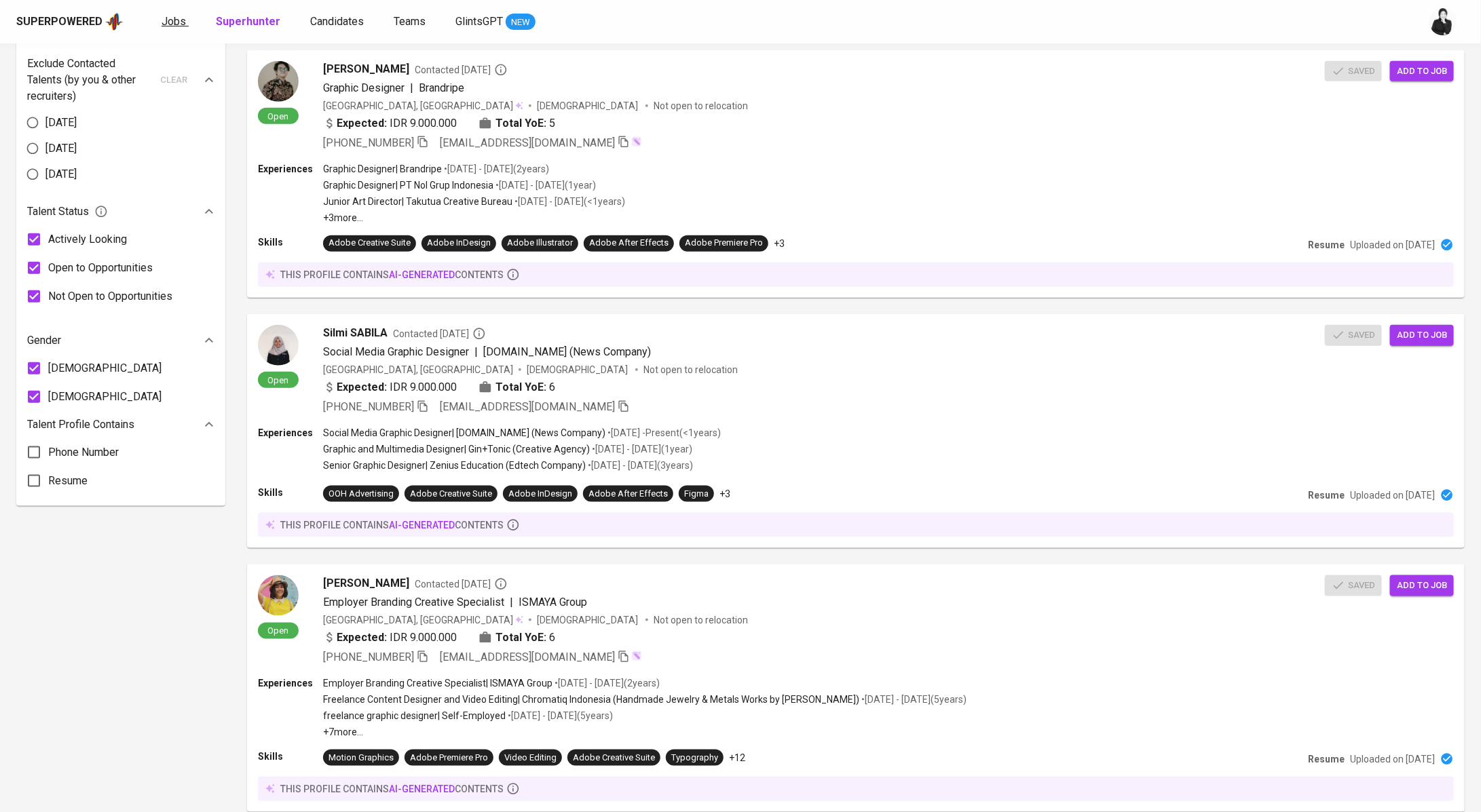
click at [183, 25] on link "Jobs" at bounding box center [175, 22] width 27 height 17
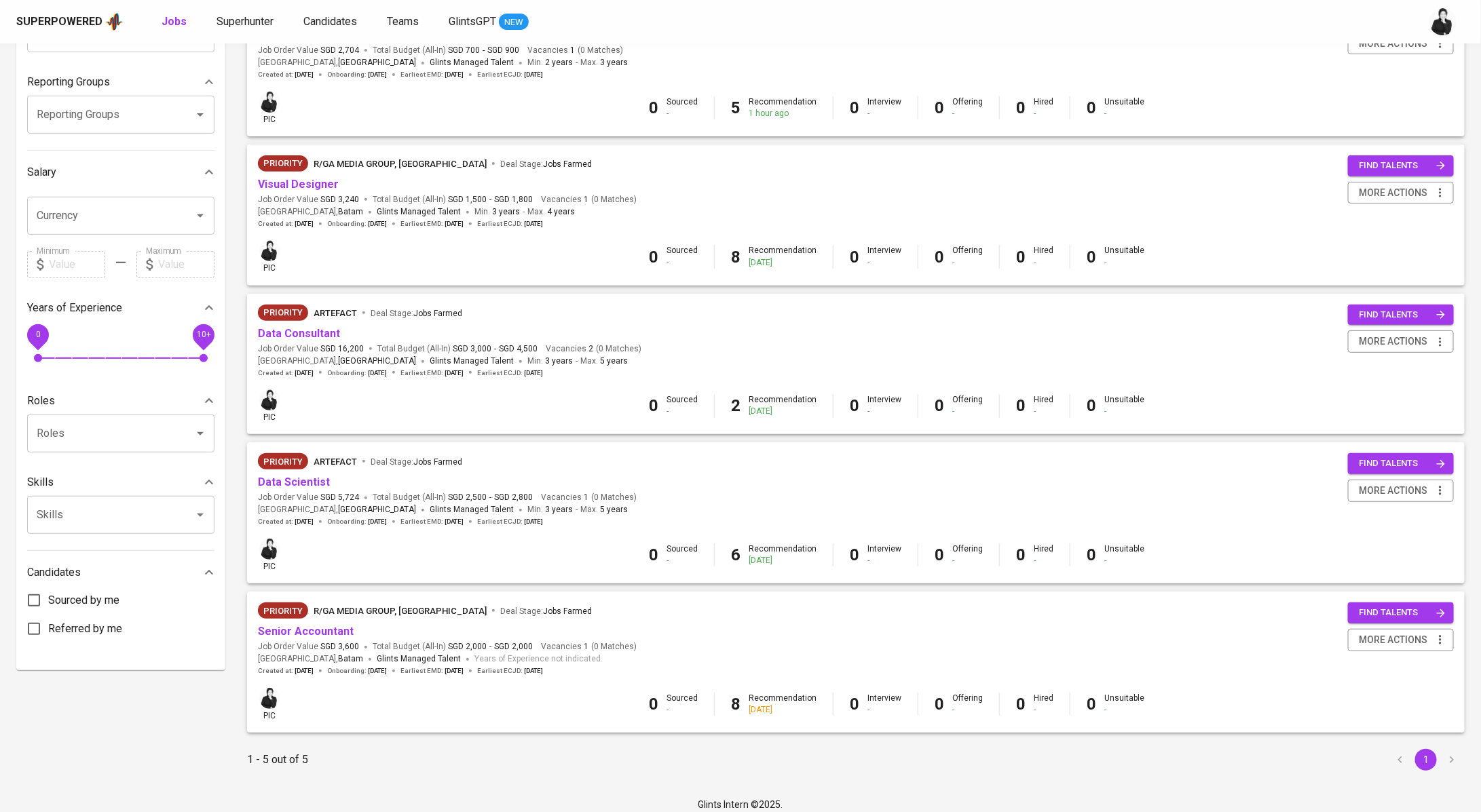
scroll to position [216, 0]
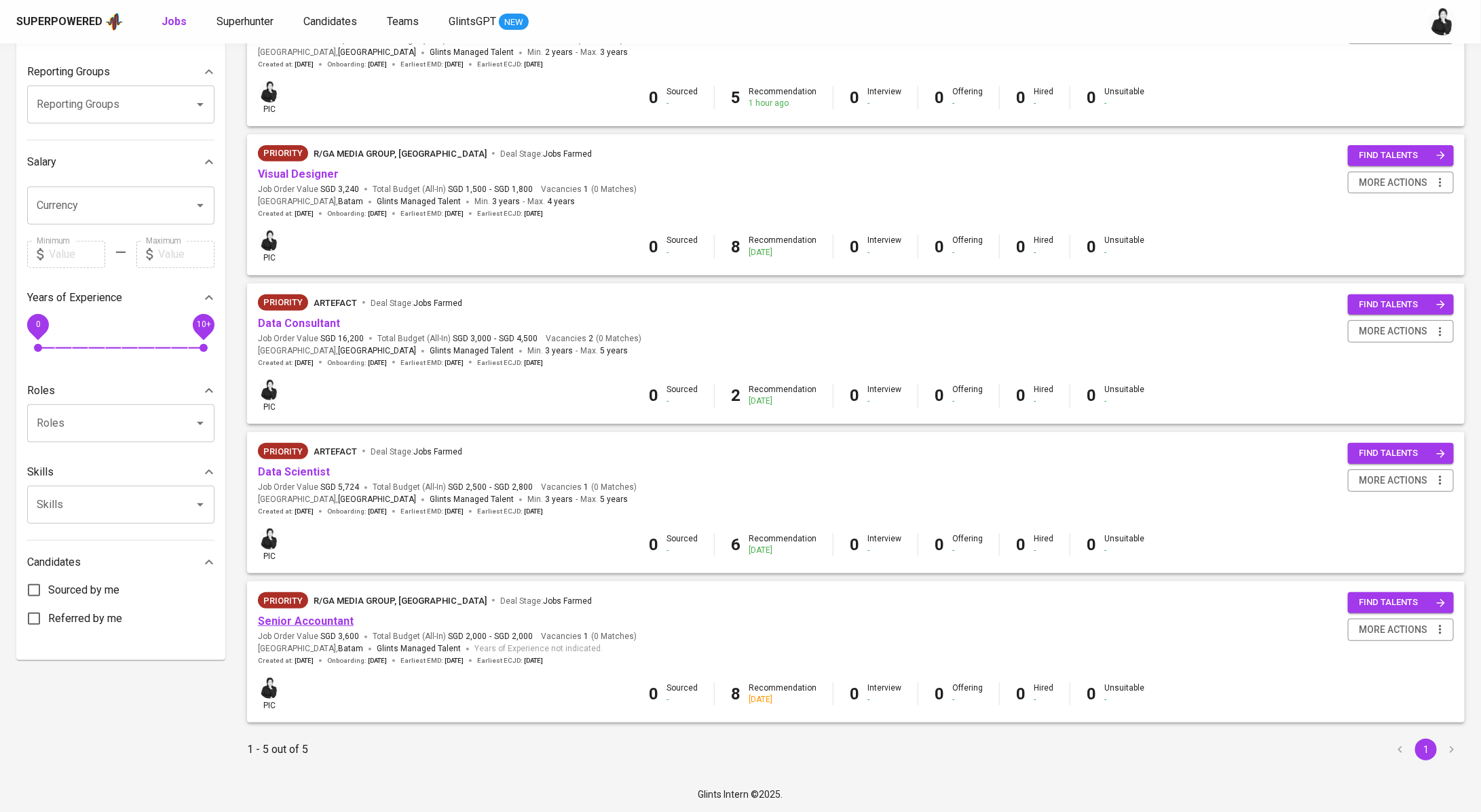
click at [331, 617] on link "Senior Accountant" at bounding box center [306, 621] width 96 height 13
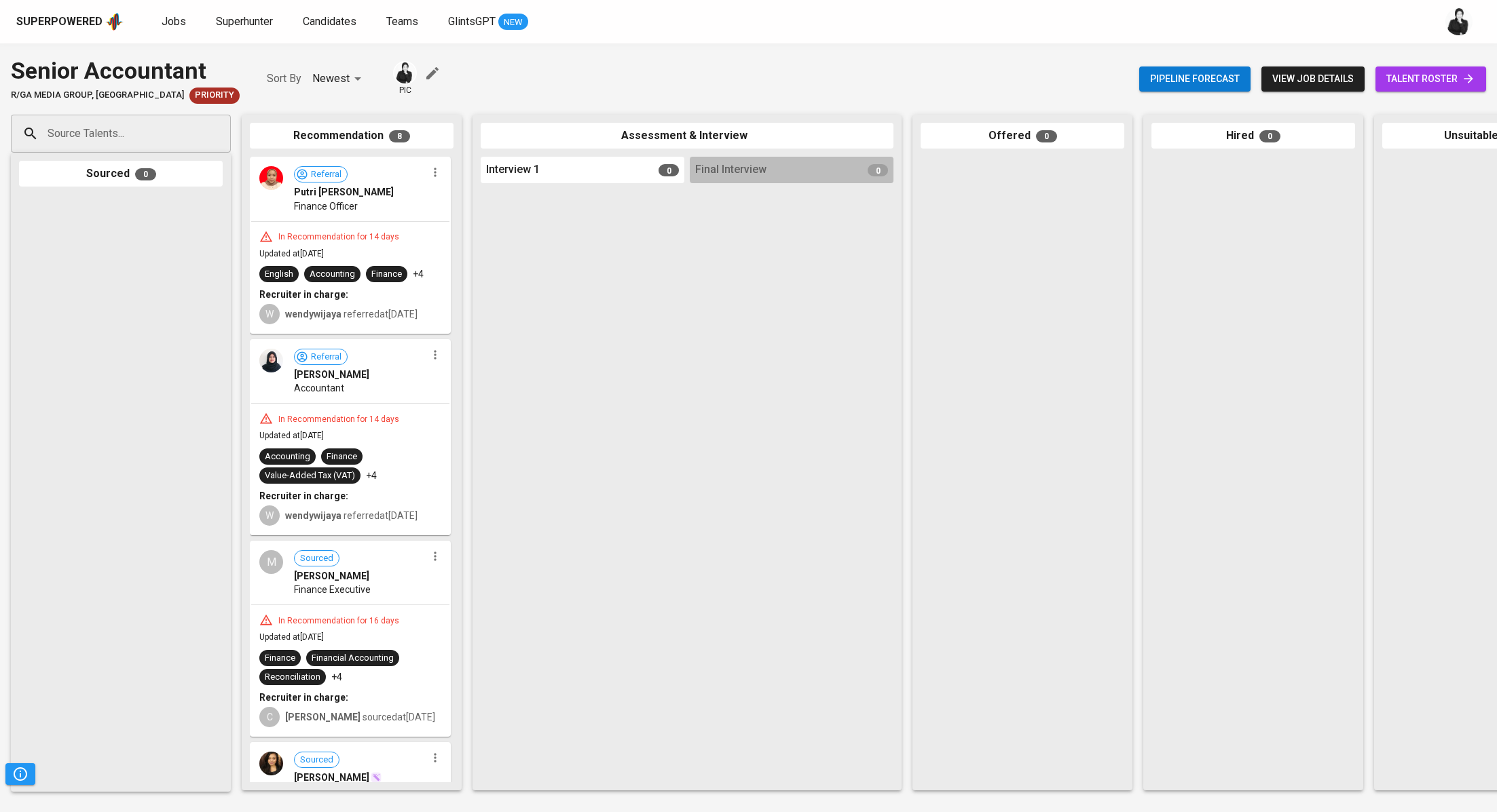
click at [1430, 89] on link "talent roster" at bounding box center [1431, 79] width 111 height 25
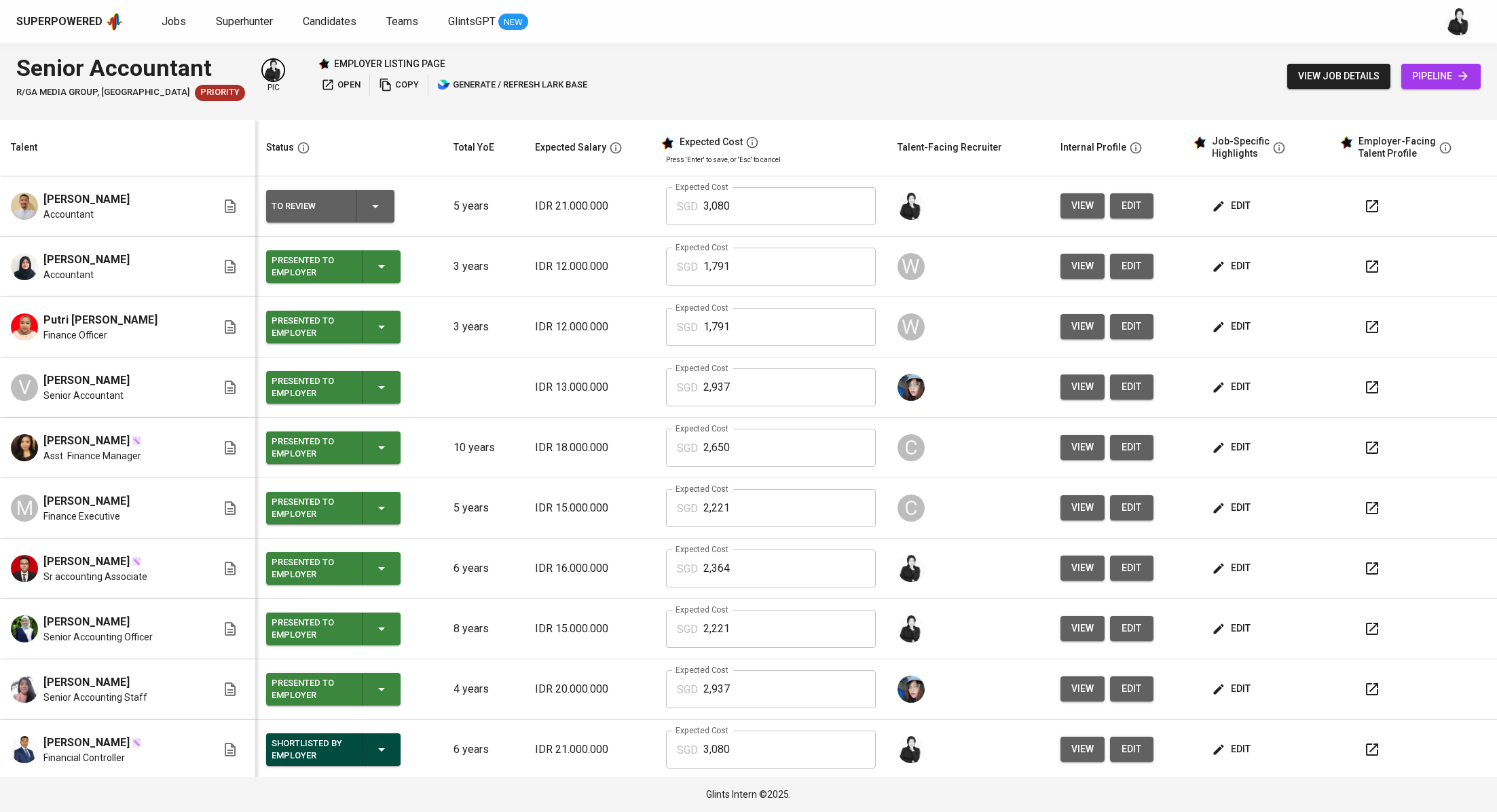
scroll to position [61, 0]
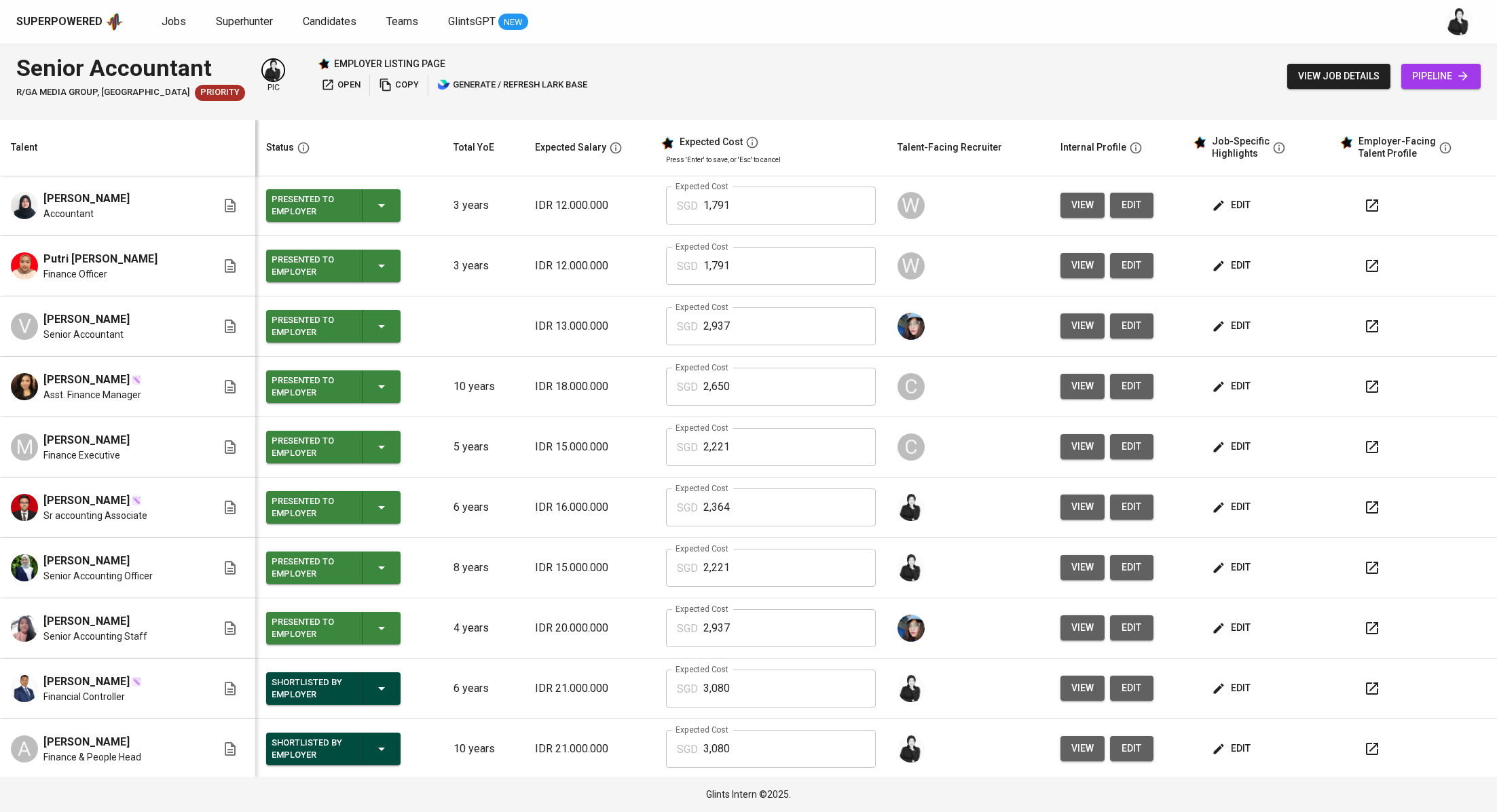
drag, startPoint x: 143, startPoint y: 681, endPoint x: 38, endPoint y: 676, distance: 105.1
click at [38, 676] on div "Erlando Simanjuntak Financial Controller" at bounding box center [113, 689] width 206 height 30
copy span "Erlando Simanjuntak"
drag, startPoint x: 20, startPoint y: 71, endPoint x: 212, endPoint y: 73, distance: 192.0
click at [212, 73] on div "Senior Accountant R/GA MEDIA GROUP, SINGAPORE Priority pic employer listing pag…" at bounding box center [303, 76] width 574 height 49
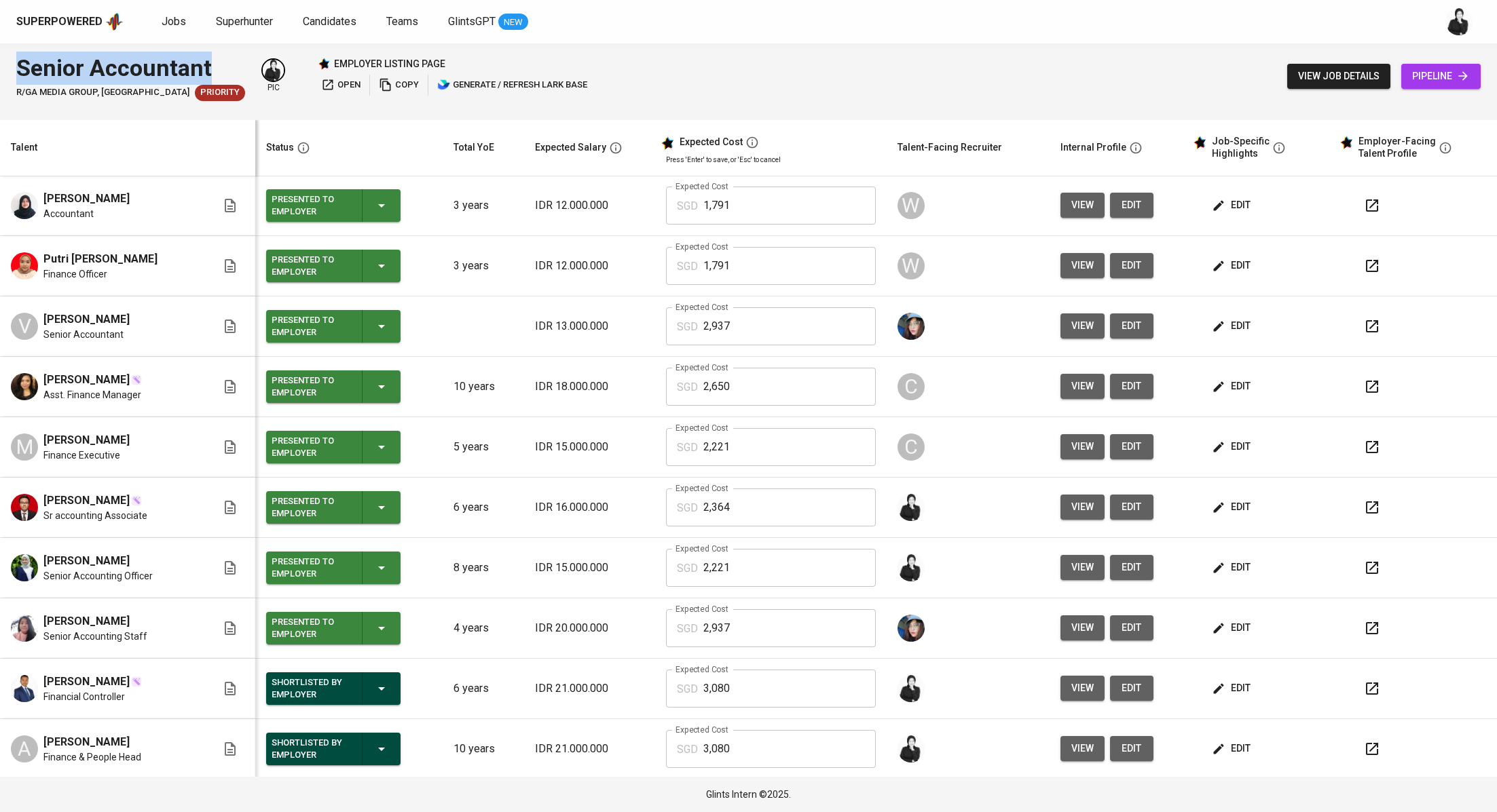
copy div "Senior Accountant"
drag, startPoint x: 133, startPoint y: 737, endPoint x: 41, endPoint y: 738, distance: 92.0
click at [41, 738] on div "A Azhan Rounaldo Finance & People Head" at bounding box center [113, 749] width 206 height 30
copy span "Azhan Rounaldo"
